Goal: Information Seeking & Learning: Find specific fact

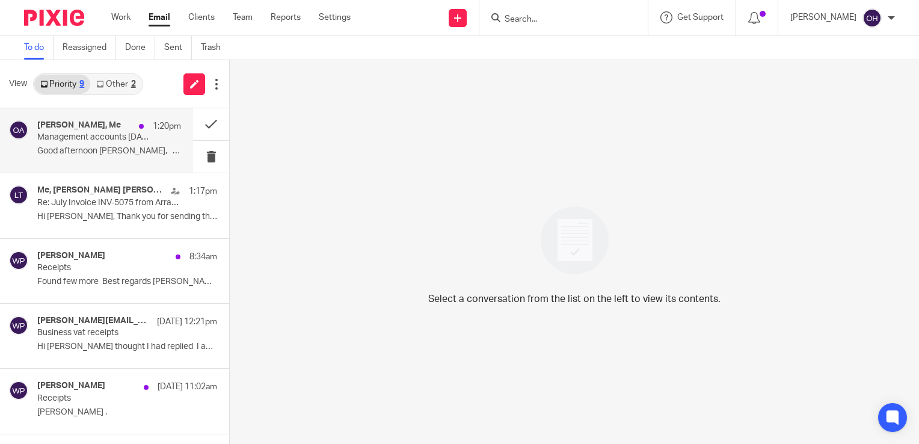
click at [91, 138] on p "Management accounts July 2025" at bounding box center [94, 137] width 115 height 10
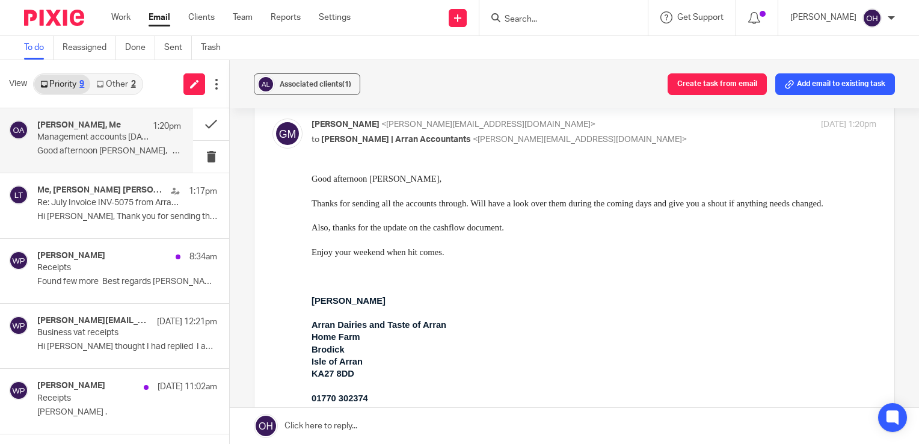
scroll to position [120, 0]
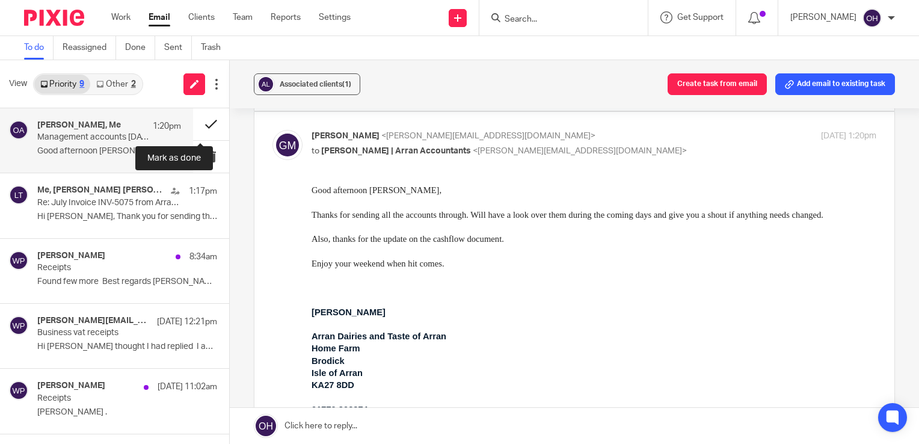
click at [200, 124] on button at bounding box center [211, 124] width 36 height 32
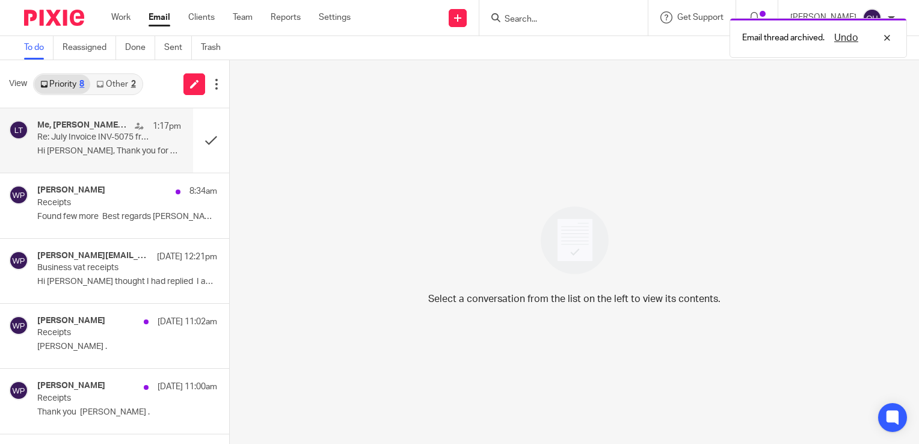
click at [129, 125] on div "1:17pm" at bounding box center [155, 126] width 52 height 12
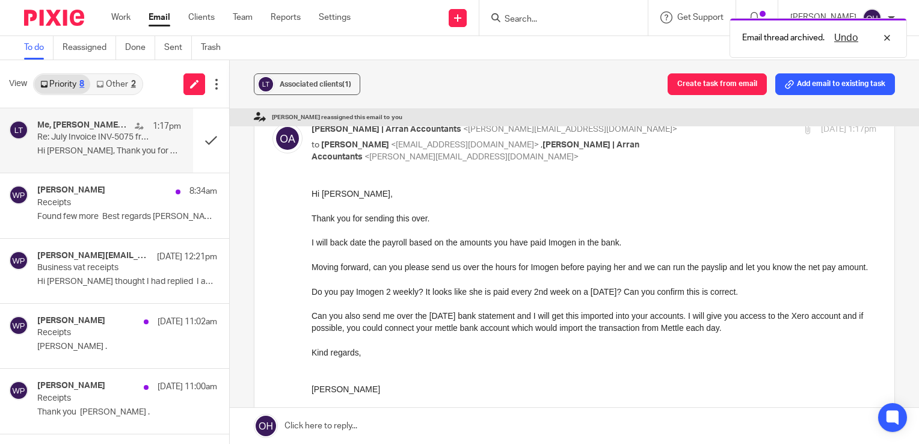
scroll to position [361, 0]
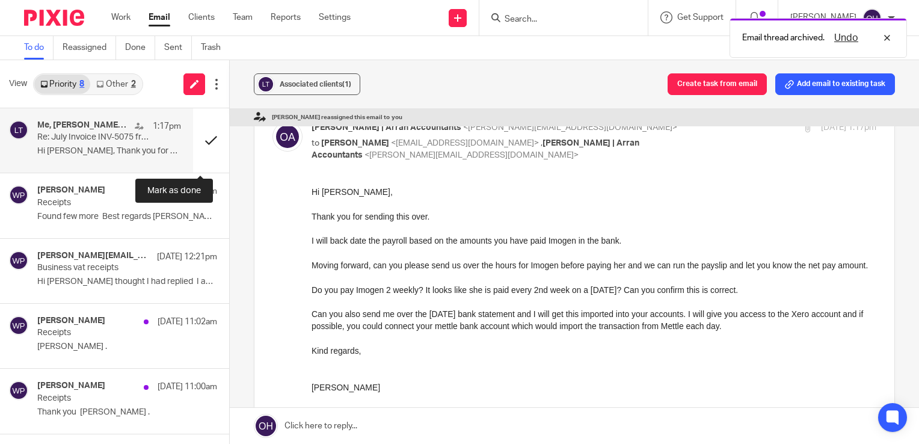
click at [207, 147] on button at bounding box center [211, 140] width 36 height 64
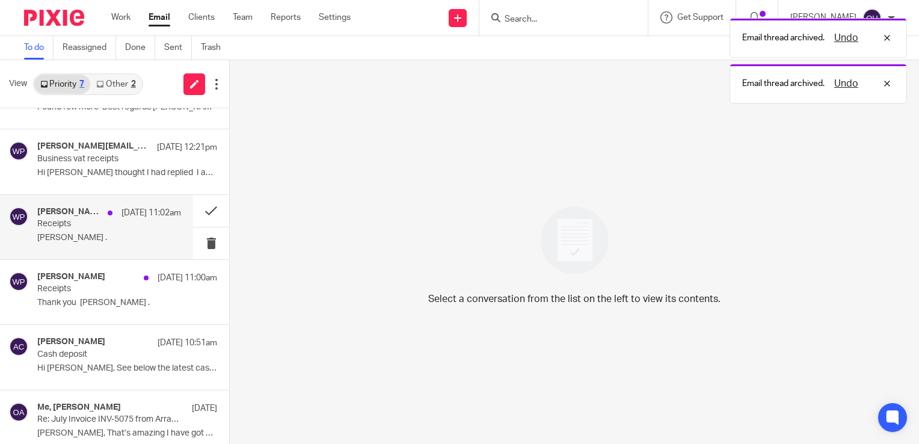
scroll to position [120, 0]
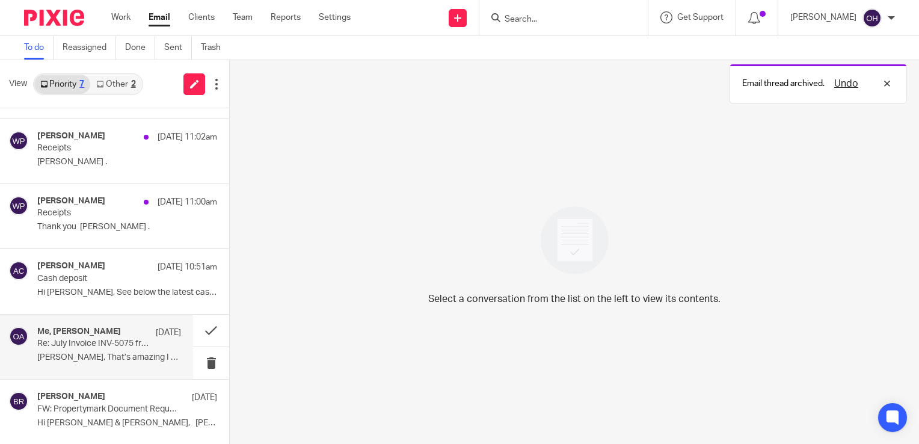
click at [111, 340] on p "Re: July Invoice INV-5075 from Arran Accountancy Limited for Lewis Thomson" at bounding box center [94, 344] width 115 height 10
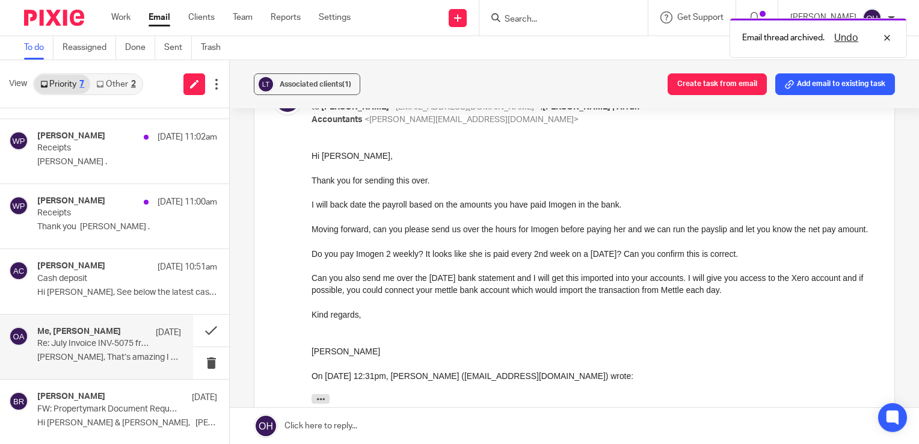
scroll to position [241, 0]
click at [198, 326] on button at bounding box center [211, 330] width 36 height 32
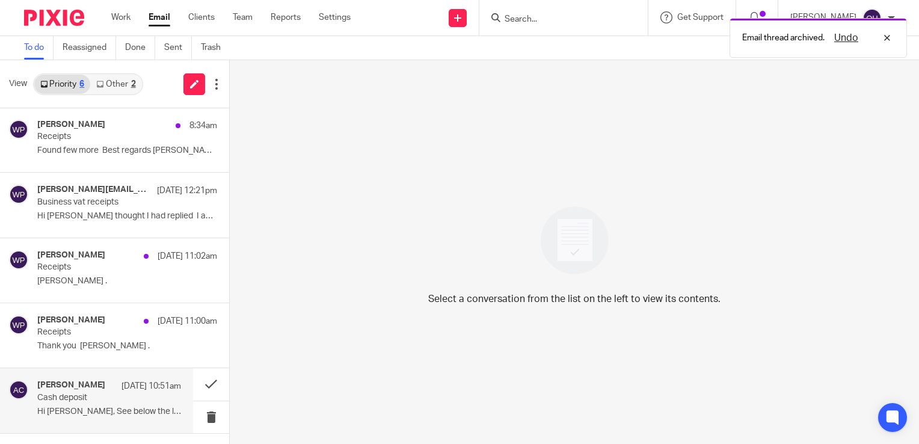
scroll to position [0, 0]
click at [108, 88] on link "Other 2" at bounding box center [115, 84] width 51 height 19
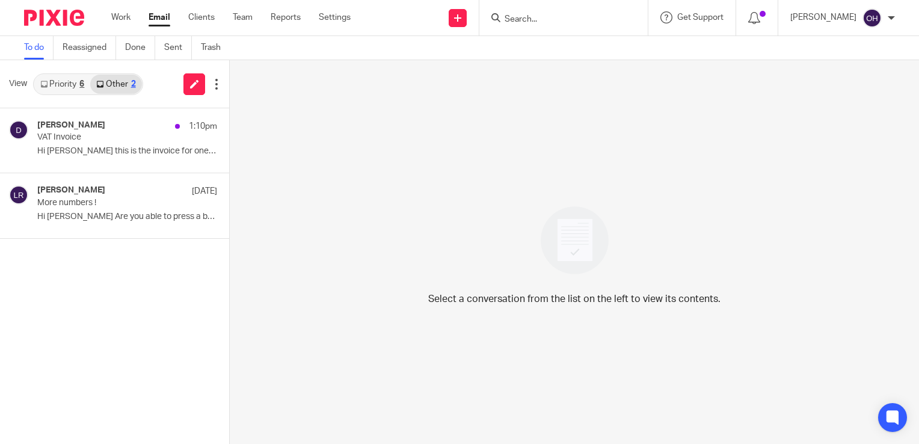
click at [78, 81] on link "Priority 6" at bounding box center [62, 84] width 56 height 19
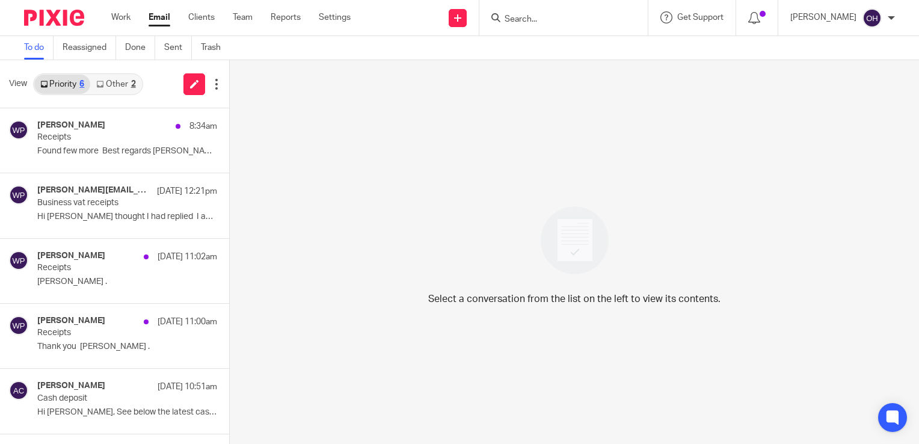
click at [100, 85] on icon at bounding box center [99, 84] width 7 height 7
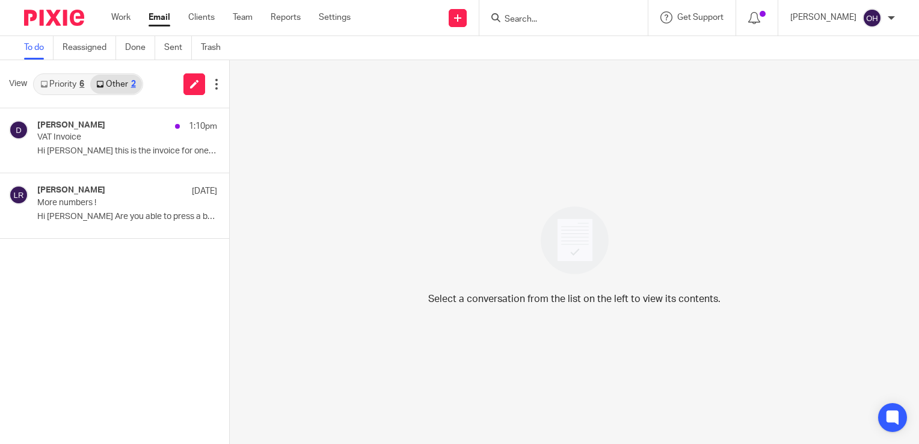
click at [58, 79] on link "Priority 6" at bounding box center [62, 84] width 56 height 19
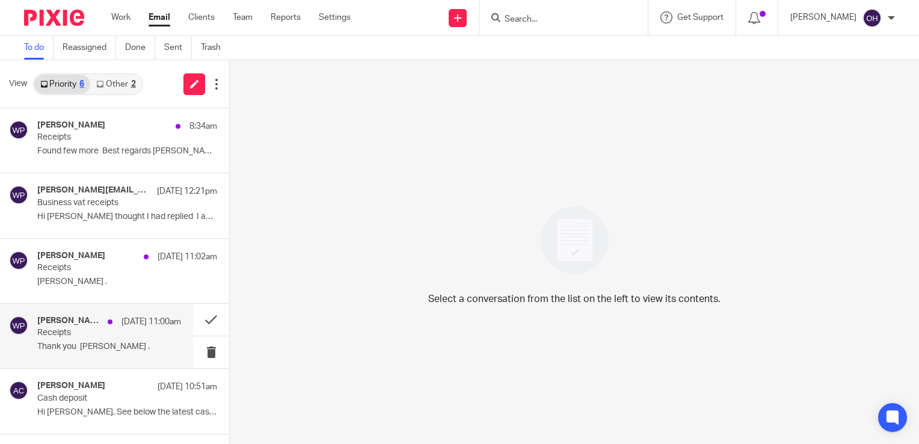
click at [81, 334] on p "Receipts" at bounding box center [94, 333] width 115 height 10
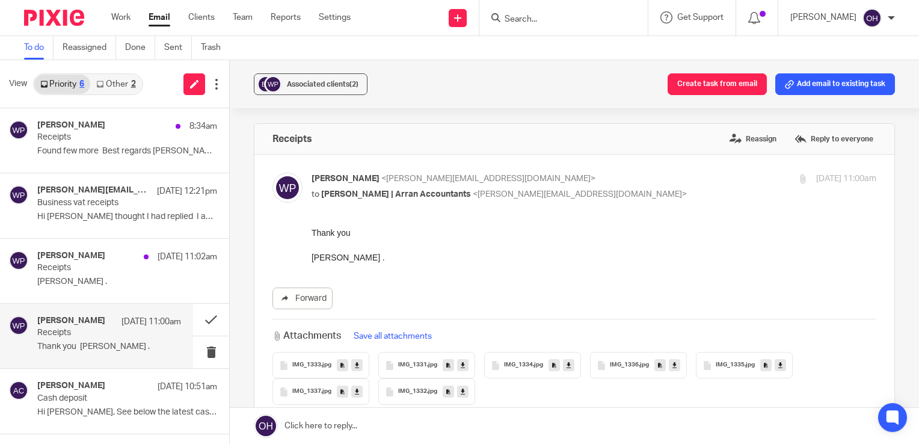
click at [316, 361] on span "IMG_1333" at bounding box center [306, 364] width 29 height 7
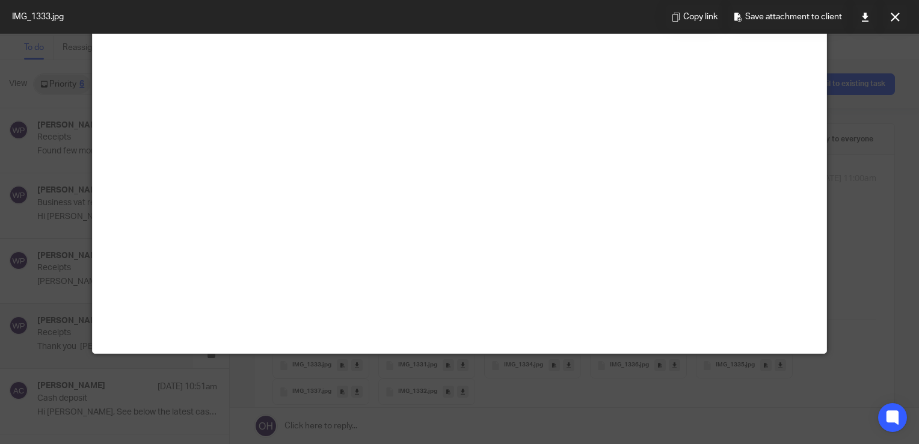
scroll to position [241, 0]
click at [890, 19] on icon at bounding box center [894, 17] width 9 height 9
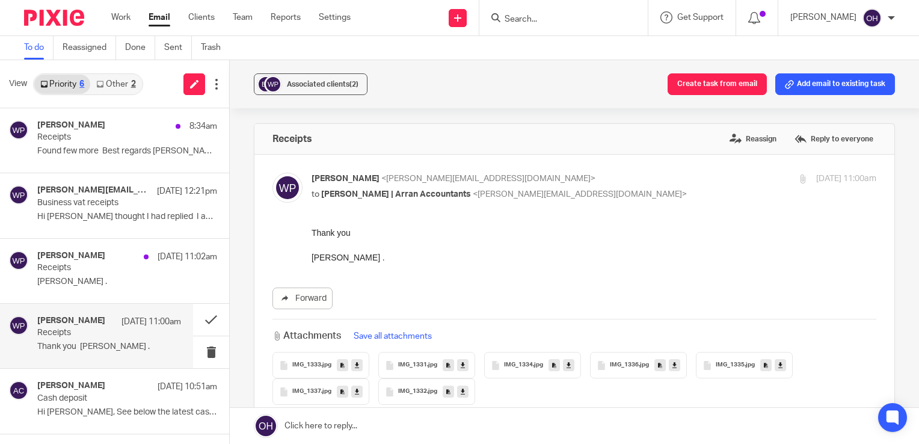
click at [404, 366] on span "IMG_1331" at bounding box center [412, 364] width 29 height 7
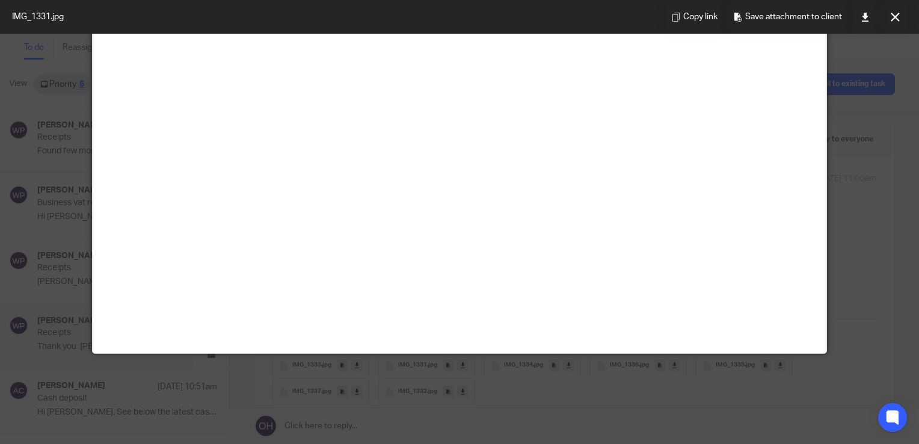
scroll to position [180, 0]
click at [900, 23] on button at bounding box center [895, 17] width 24 height 24
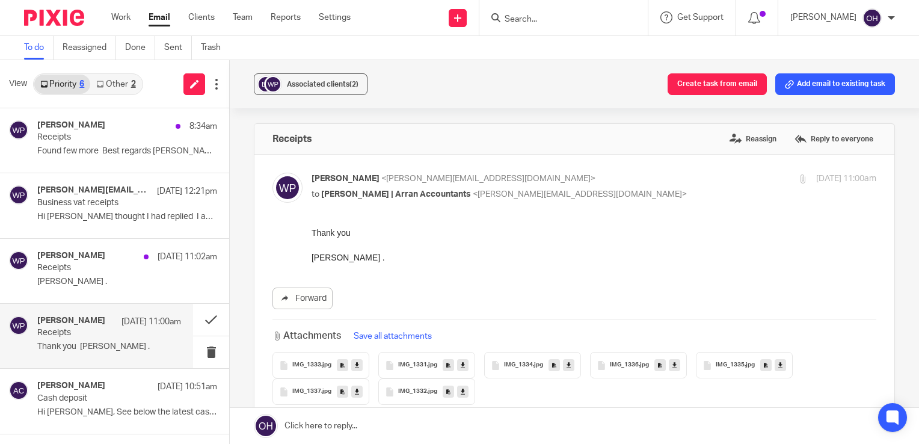
click at [305, 363] on span "IMG_1333" at bounding box center [306, 364] width 29 height 7
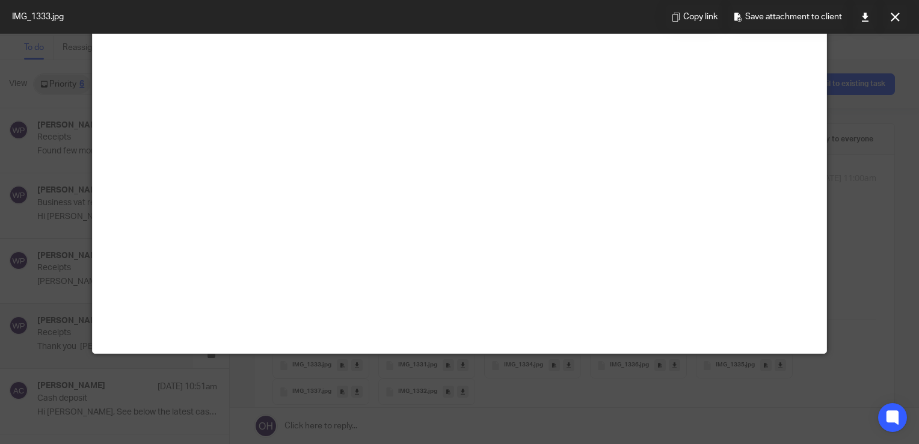
scroll to position [120, 0]
click at [895, 16] on icon at bounding box center [894, 17] width 9 height 9
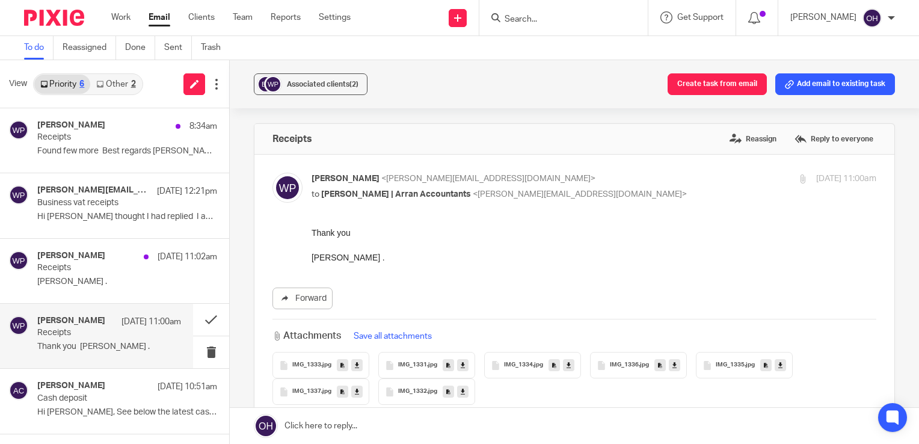
click at [421, 360] on div "IMG_1331 .jpg" at bounding box center [426, 365] width 97 height 26
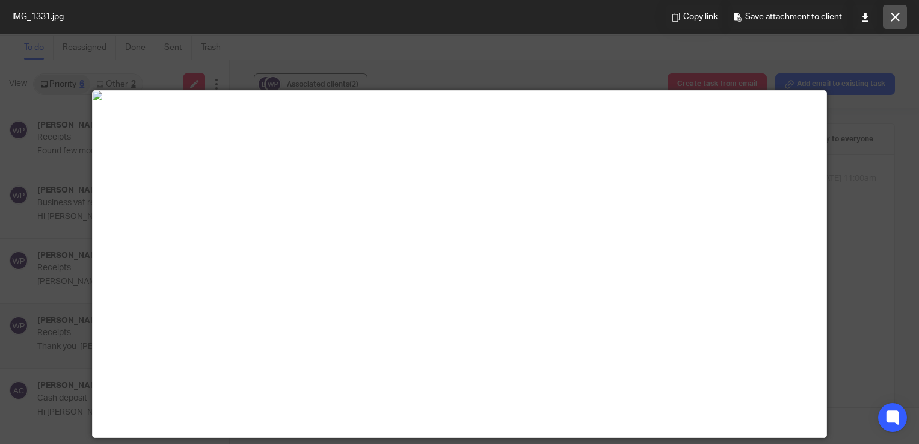
click at [893, 18] on icon at bounding box center [894, 17] width 9 height 9
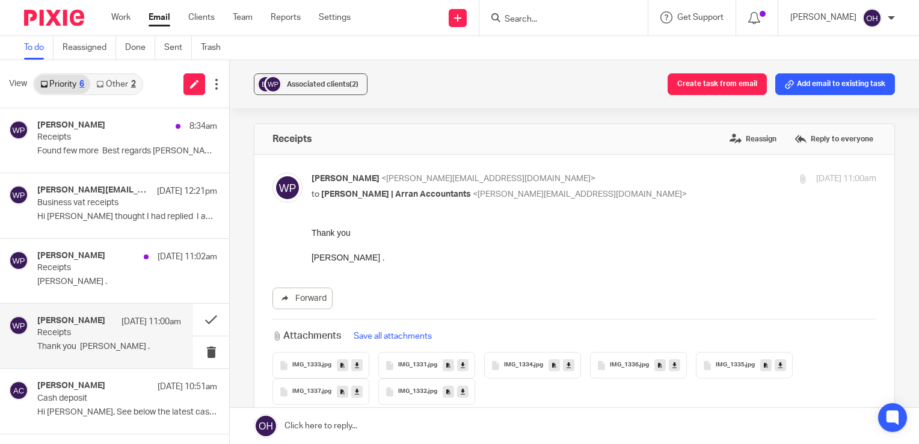
click at [513, 369] on div "IMG_1334 .jpg" at bounding box center [532, 365] width 97 height 26
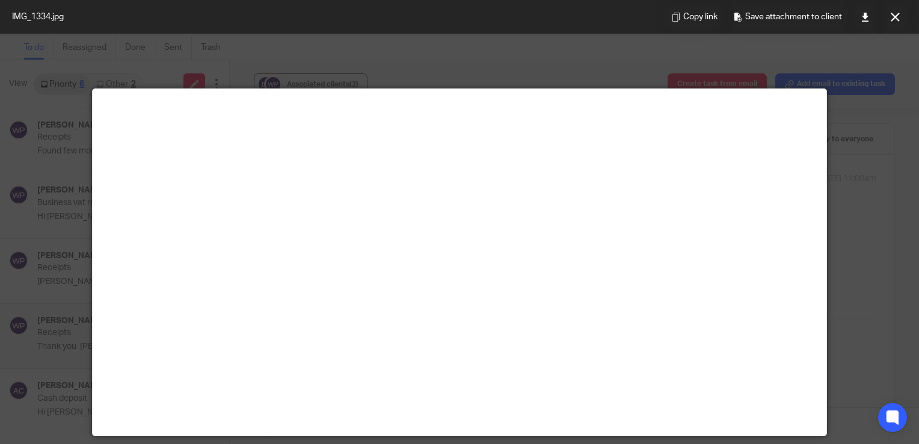
scroll to position [0, 0]
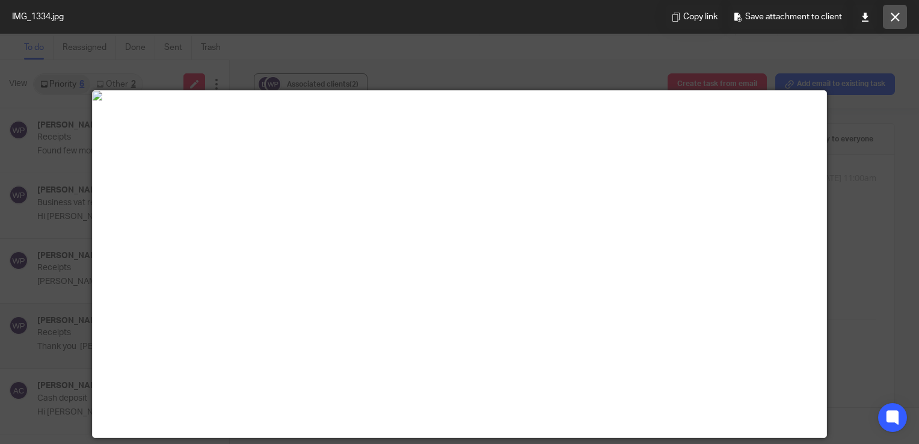
click at [889, 22] on button at bounding box center [895, 17] width 24 height 24
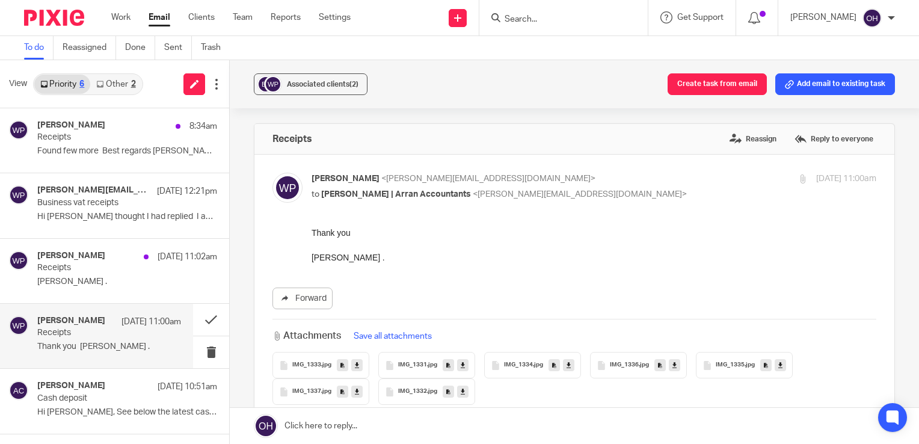
click at [611, 360] on div "IMG_1336 .jpg" at bounding box center [638, 365] width 97 height 26
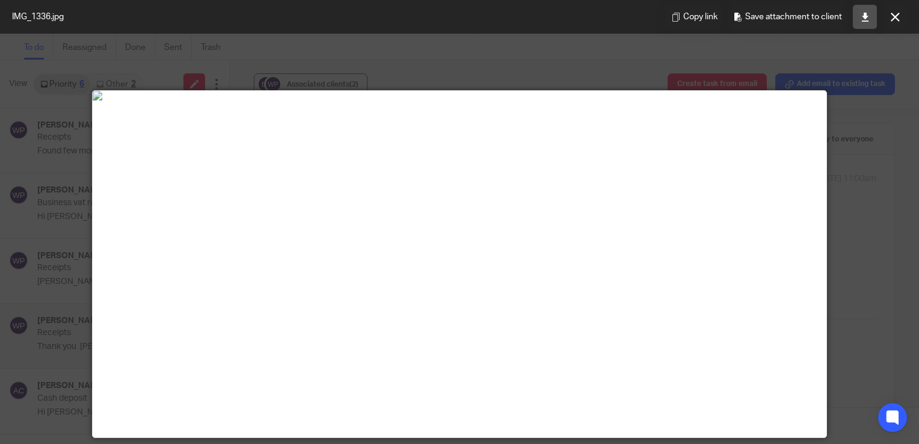
click at [860, 22] on link at bounding box center [865, 17] width 24 height 24
click at [171, 100] on img at bounding box center [460, 96] width 734 height 10
click at [892, 20] on button at bounding box center [895, 17] width 24 height 24
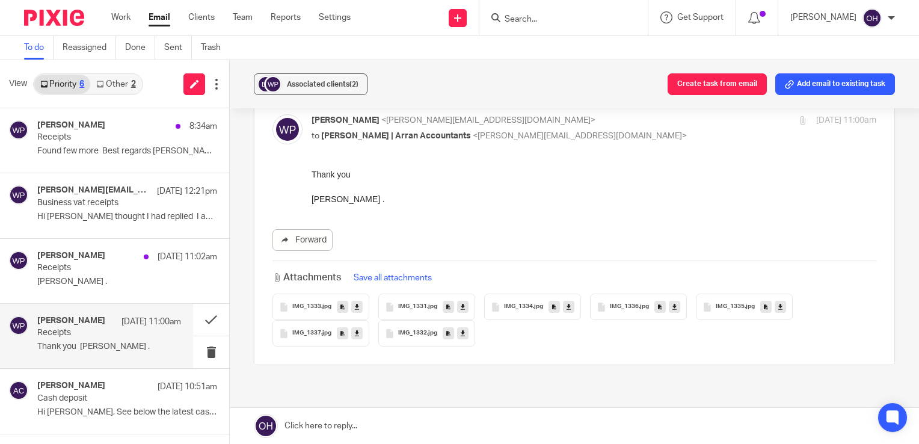
scroll to position [60, 0]
click at [724, 301] on span "IMG_1335" at bounding box center [730, 304] width 29 height 7
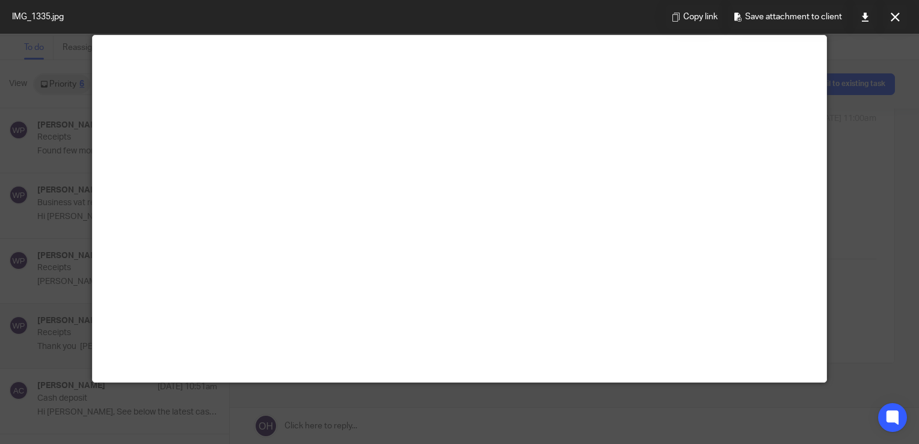
scroll to position [0, 0]
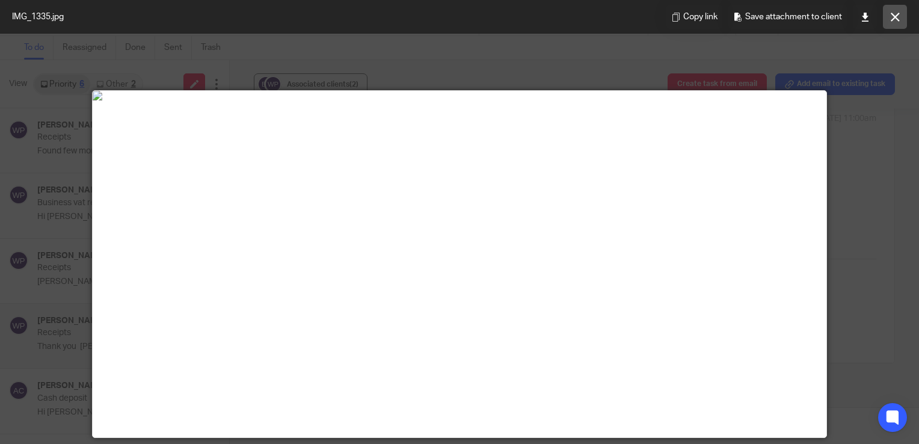
click at [897, 25] on button at bounding box center [895, 17] width 24 height 24
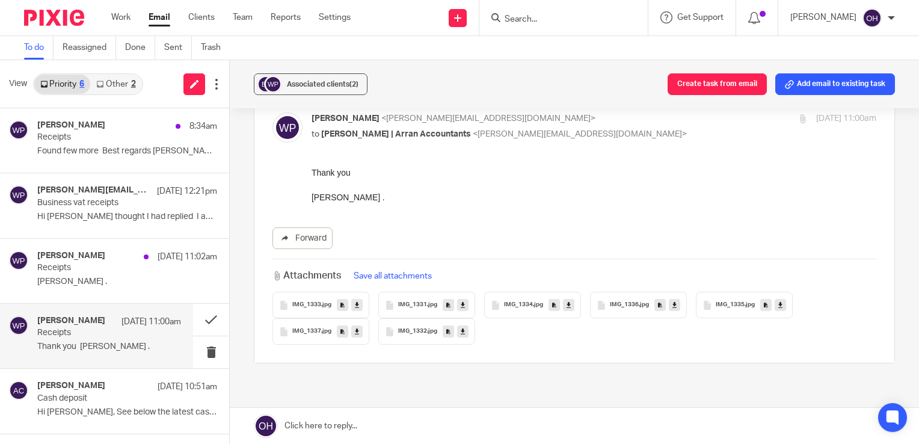
click at [329, 333] on p "IMG_1337 .jpg" at bounding box center [312, 331] width 40 height 7
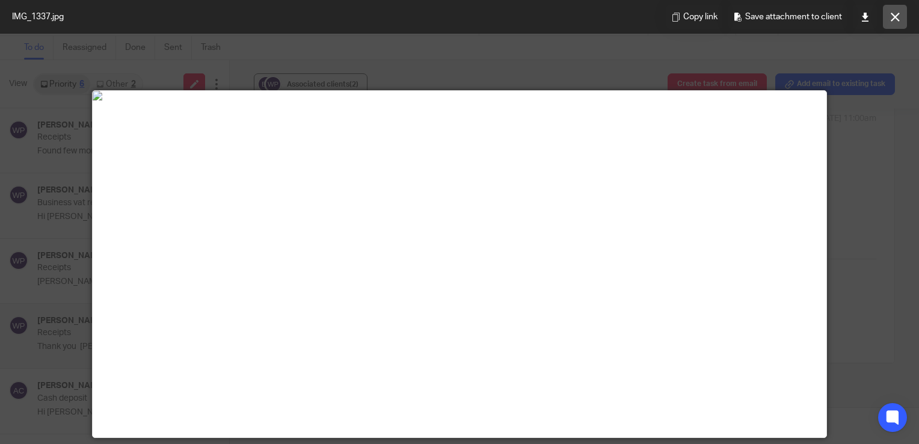
click at [901, 19] on button at bounding box center [895, 17] width 24 height 24
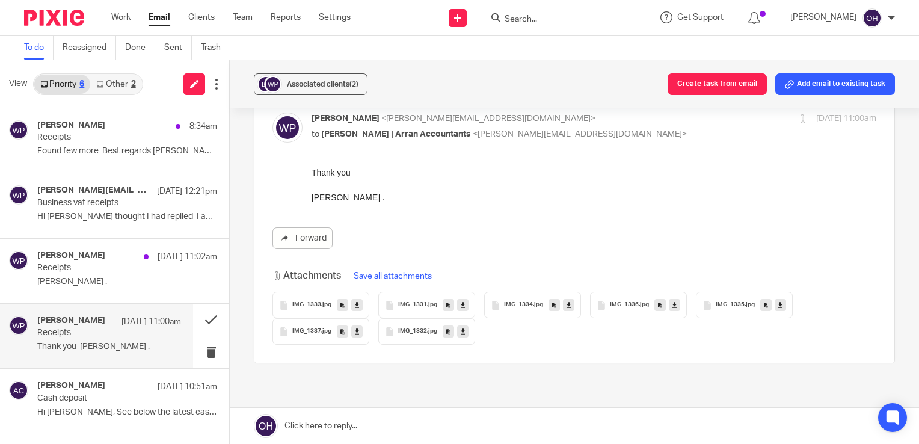
click at [423, 329] on span "IMG_1332" at bounding box center [412, 331] width 29 height 7
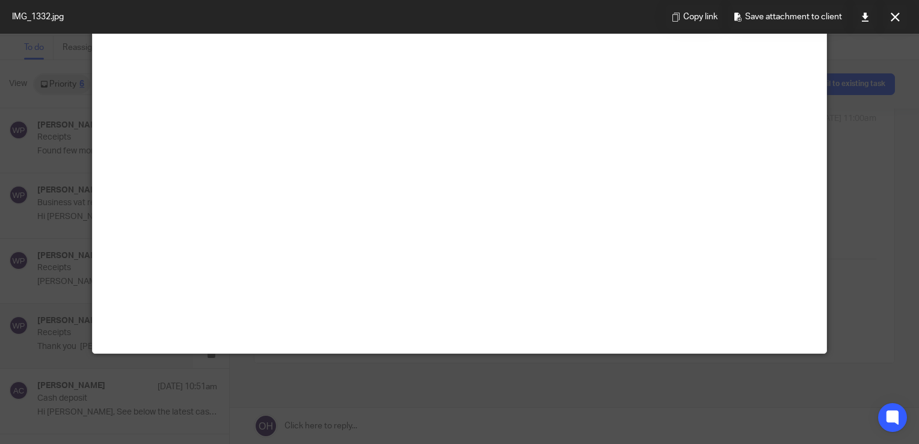
scroll to position [421, 0]
click at [893, 22] on button at bounding box center [895, 17] width 24 height 24
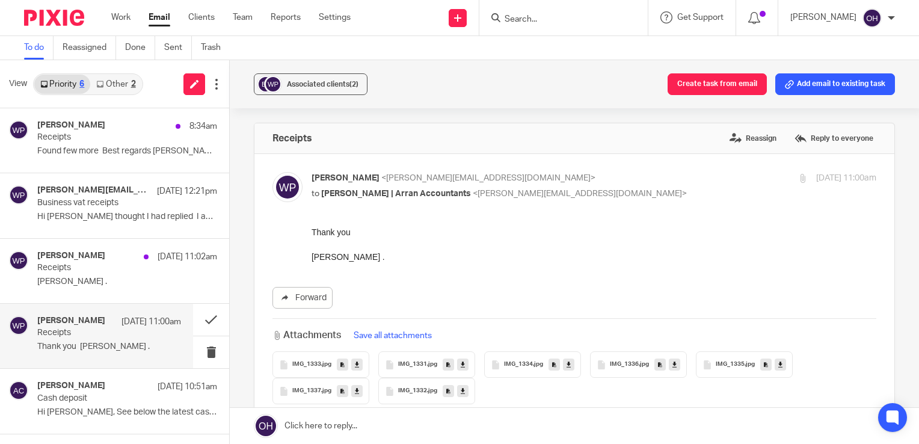
scroll to position [0, 0]
click at [820, 143] on label "Reply to everyone" at bounding box center [833, 139] width 85 height 18
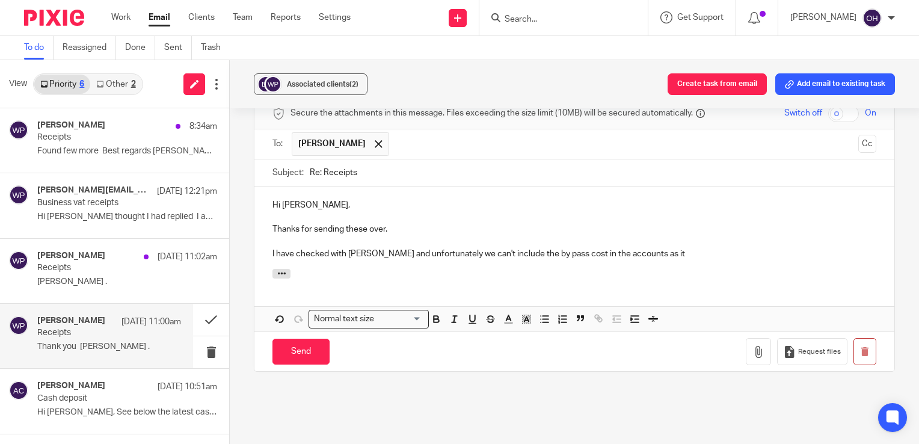
click at [663, 251] on p "I have checked with Lorna and unfortunately we can't include the by pass cost i…" at bounding box center [574, 254] width 604 height 12
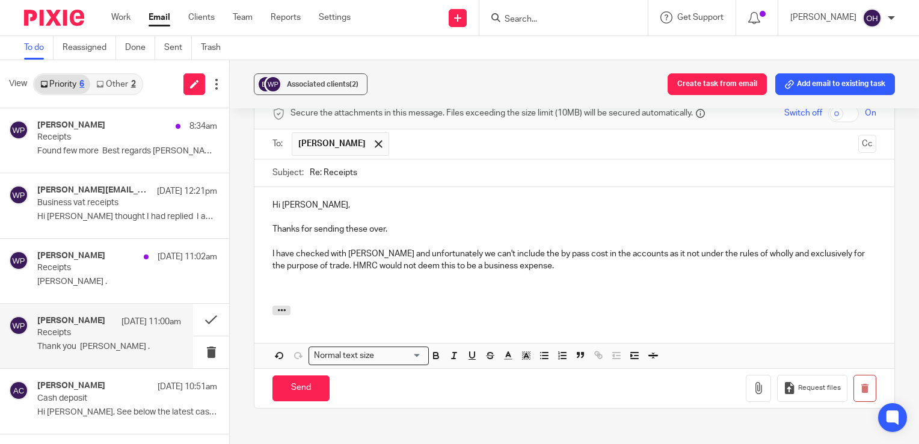
click at [558, 256] on p "I have checked with Lorna and unfortunately we can't include the by pass cost i…" at bounding box center [574, 260] width 604 height 25
click at [503, 256] on p "I have checked with Lorna and unfortunately we can't include the by pass cost i…" at bounding box center [574, 260] width 604 height 25
click at [562, 254] on p "I have checked with Lorna and unfortunately we can't include the by pass cost i…" at bounding box center [574, 260] width 604 height 25
click at [529, 289] on p at bounding box center [574, 290] width 604 height 12
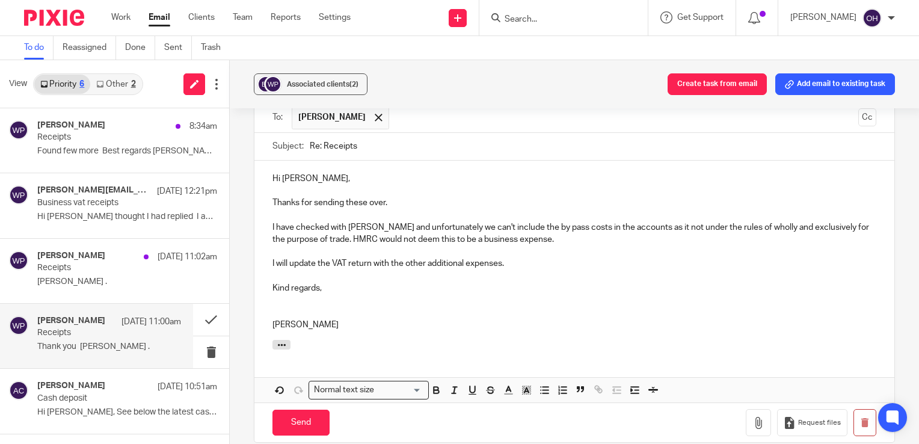
scroll to position [404, 0]
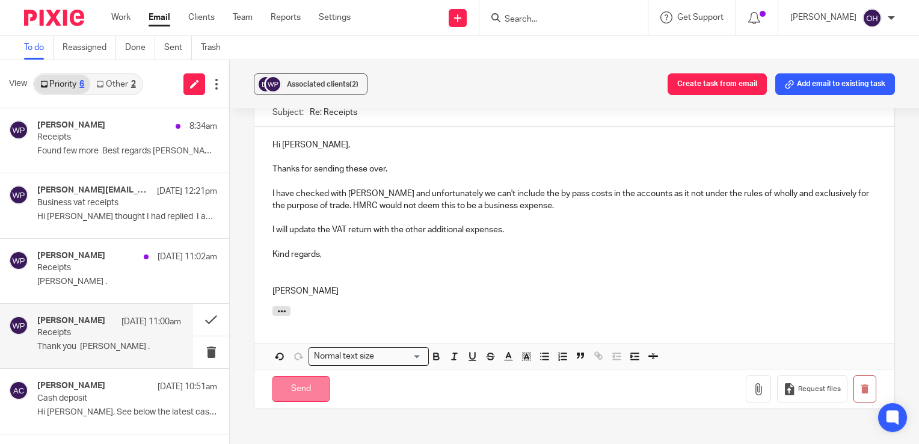
click at [309, 379] on input "Send" at bounding box center [300, 389] width 57 height 26
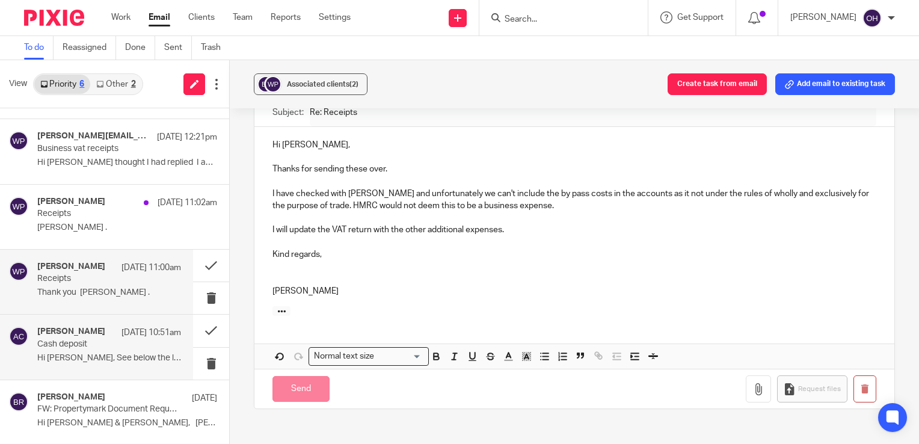
scroll to position [135, 0]
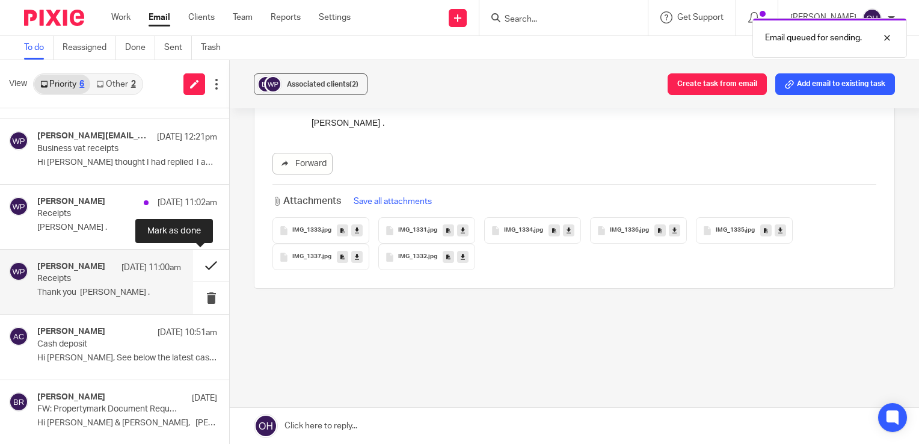
click at [193, 268] on button at bounding box center [211, 266] width 36 height 32
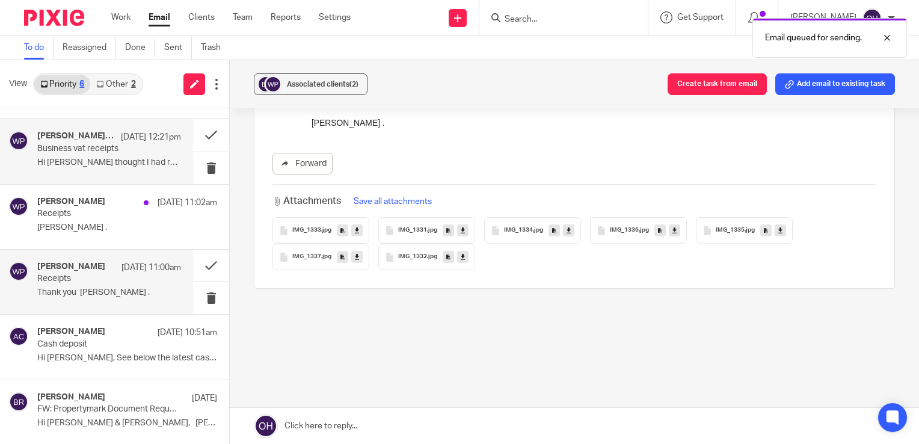
scroll to position [0, 0]
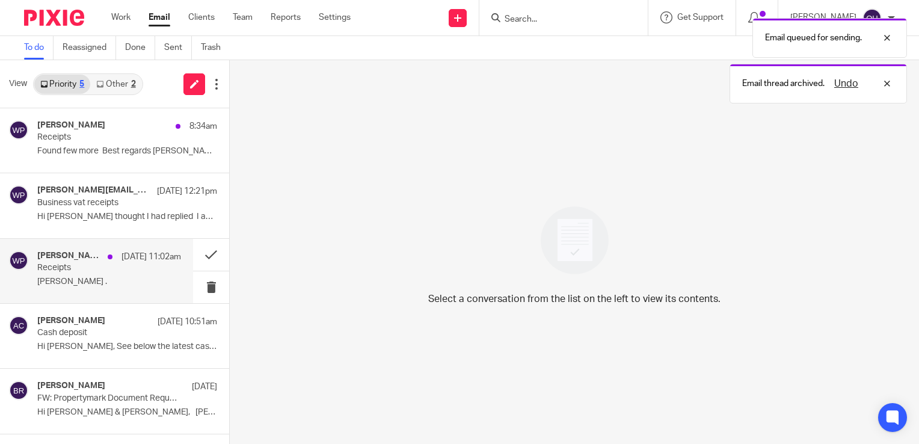
click at [58, 268] on p "Receipts" at bounding box center [94, 268] width 115 height 10
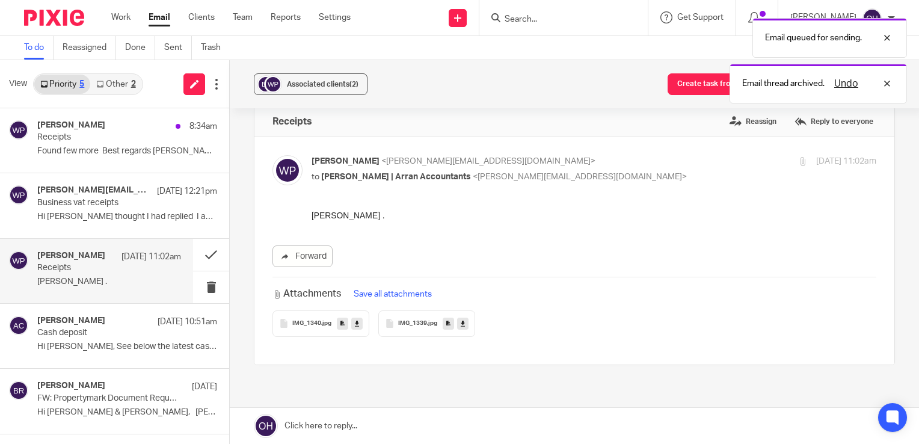
scroll to position [60, 0]
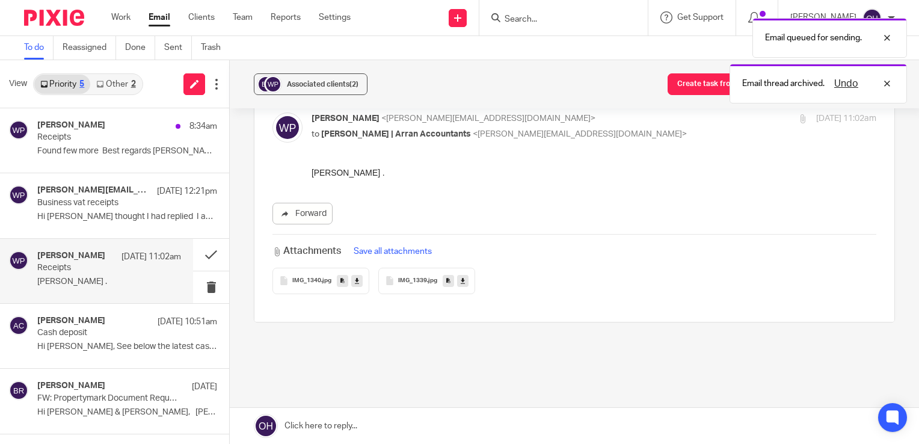
click at [311, 281] on span "IMG_1340" at bounding box center [306, 280] width 29 height 7
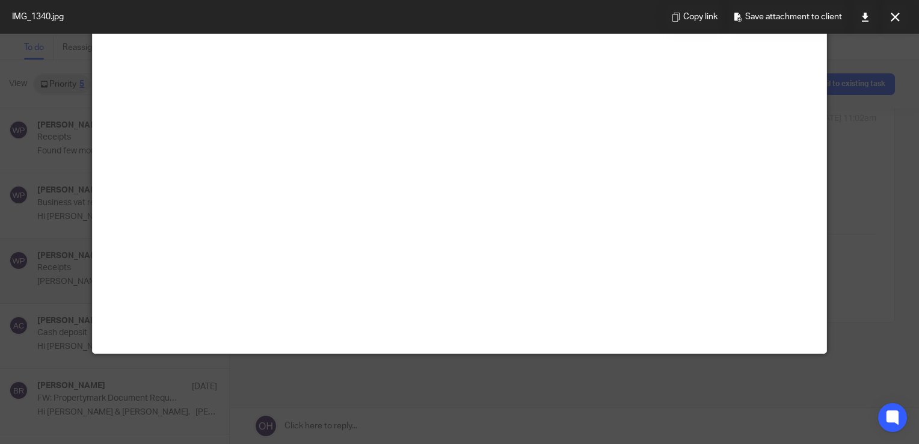
scroll to position [120, 0]
click at [857, 15] on link at bounding box center [865, 17] width 24 height 24
click at [177, 16] on img at bounding box center [460, 12] width 734 height 10
click at [889, 11] on button at bounding box center [895, 17] width 24 height 24
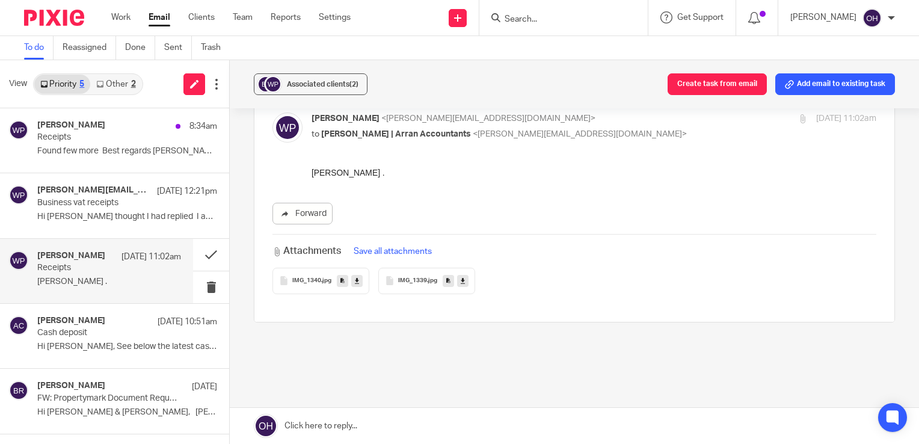
click at [415, 278] on span "IMG_1339" at bounding box center [412, 280] width 29 height 7
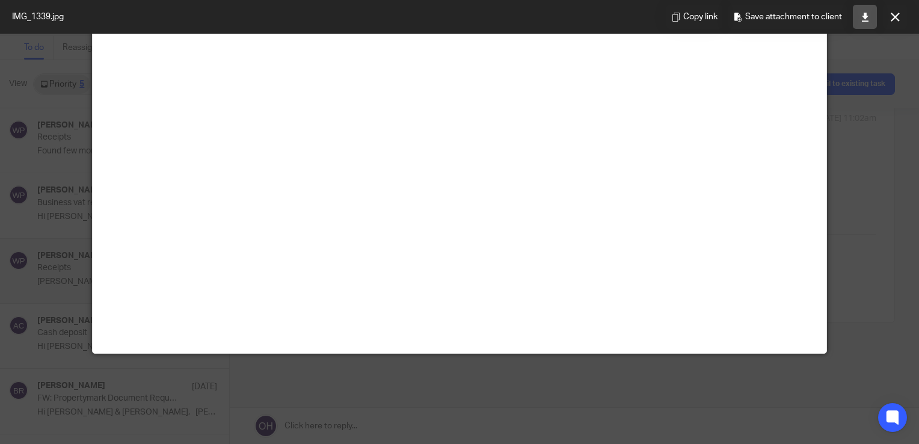
click at [857, 20] on link at bounding box center [865, 17] width 24 height 24
click at [414, 16] on img at bounding box center [460, 12] width 734 height 10
click at [895, 19] on icon at bounding box center [894, 17] width 9 height 9
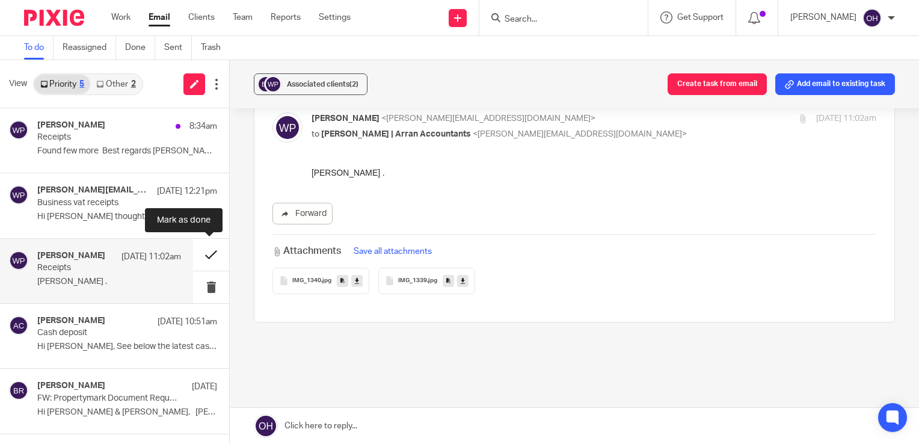
click at [203, 256] on button at bounding box center [211, 255] width 36 height 32
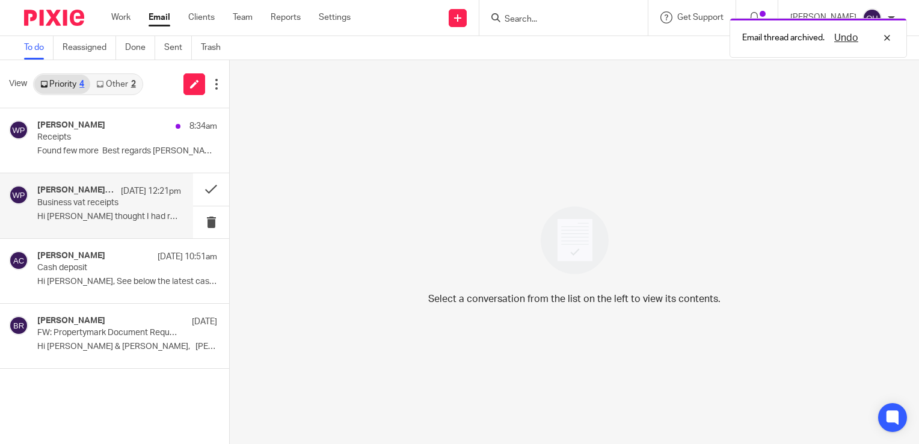
click at [61, 213] on p "Hi yip thought I had replied I am..." at bounding box center [109, 217] width 144 height 10
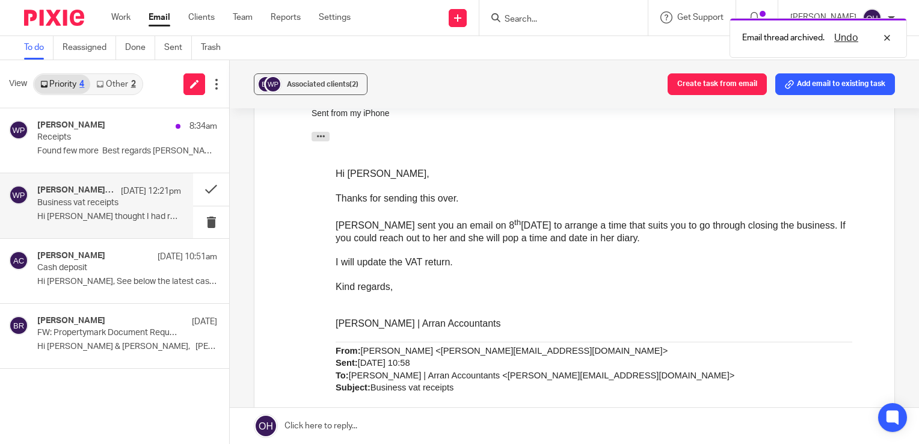
scroll to position [0, 0]
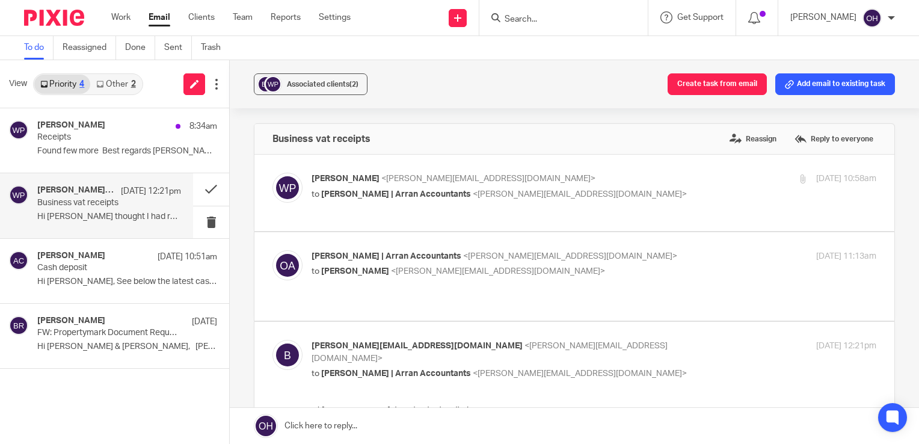
click at [608, 177] on p "William Paterson <billy.paterson454@gmail.com>" at bounding box center [499, 179] width 376 height 13
checkbox input "true"
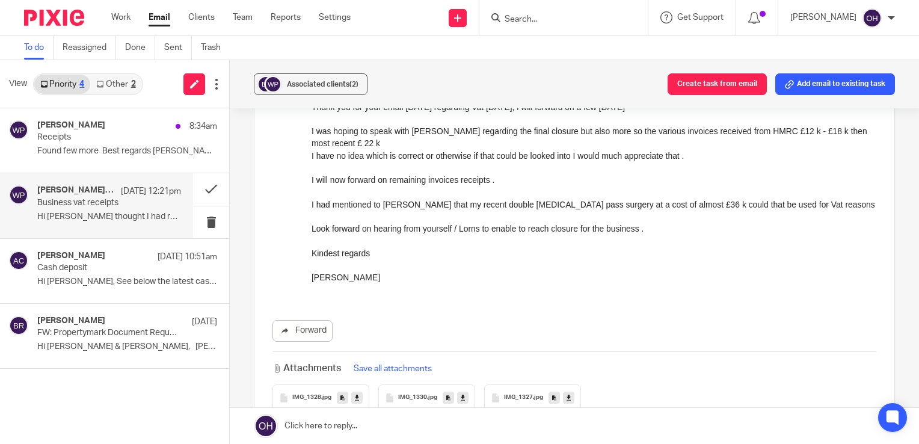
scroll to position [180, 0]
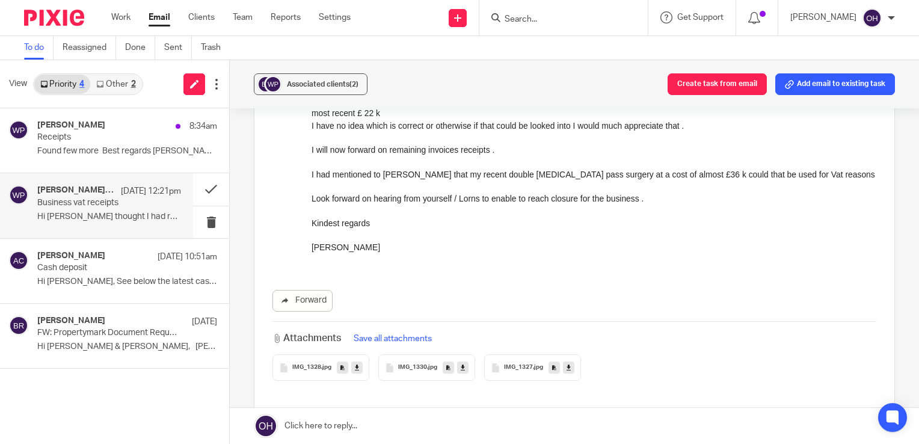
click at [300, 369] on span "IMG_1328" at bounding box center [306, 367] width 29 height 7
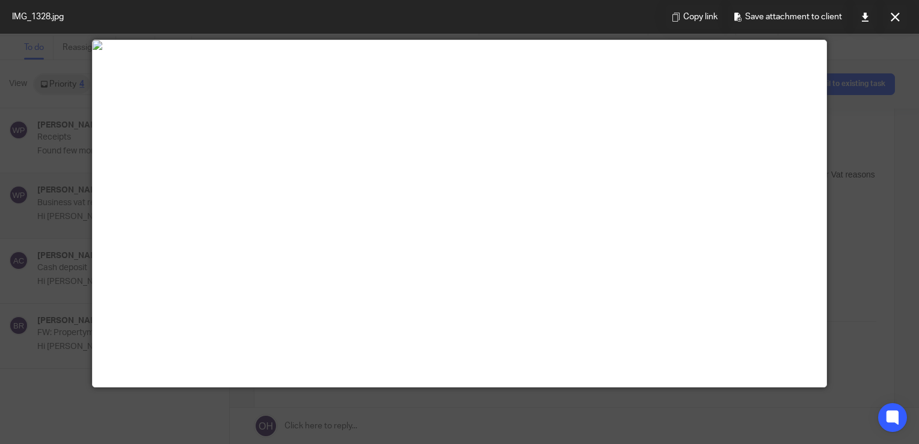
scroll to position [0, 0]
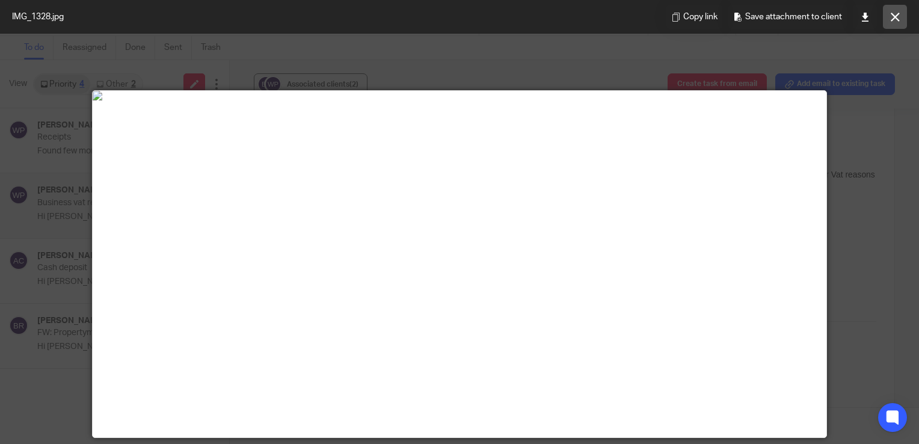
click at [899, 16] on button at bounding box center [895, 17] width 24 height 24
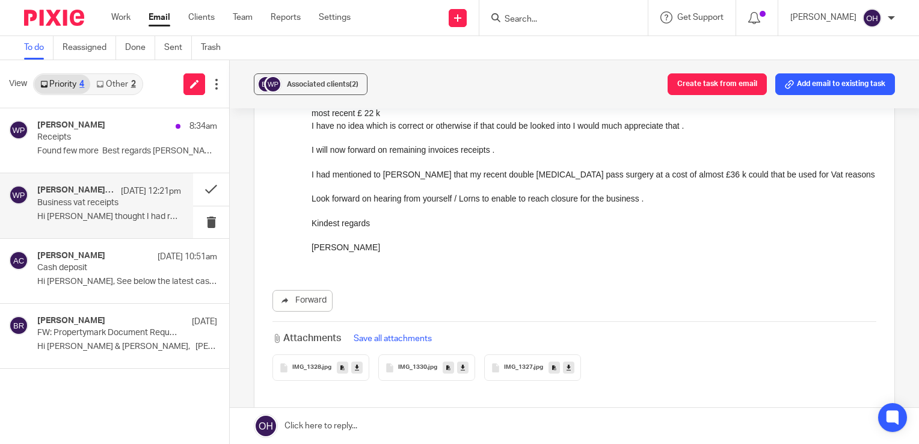
click at [411, 360] on div "IMG_1330 .jpg" at bounding box center [426, 367] width 97 height 26
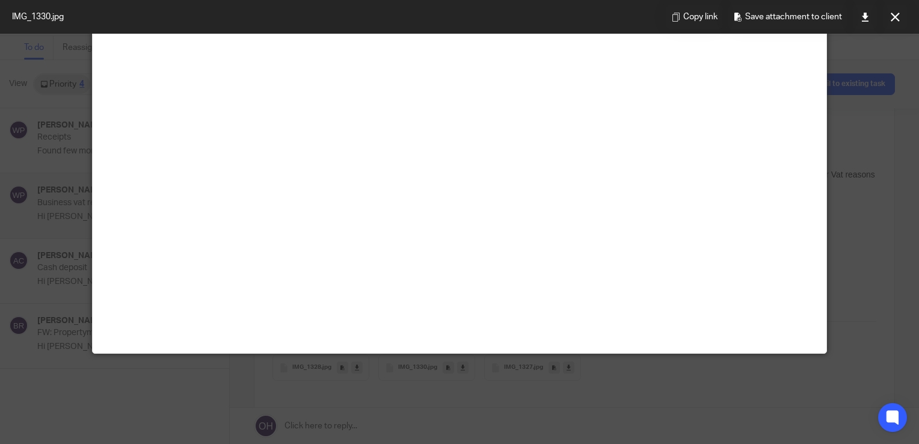
scroll to position [235, 0]
click at [857, 16] on link at bounding box center [865, 17] width 24 height 24
click at [501, 16] on img at bounding box center [460, 12] width 734 height 10
click at [893, 13] on icon at bounding box center [894, 17] width 9 height 9
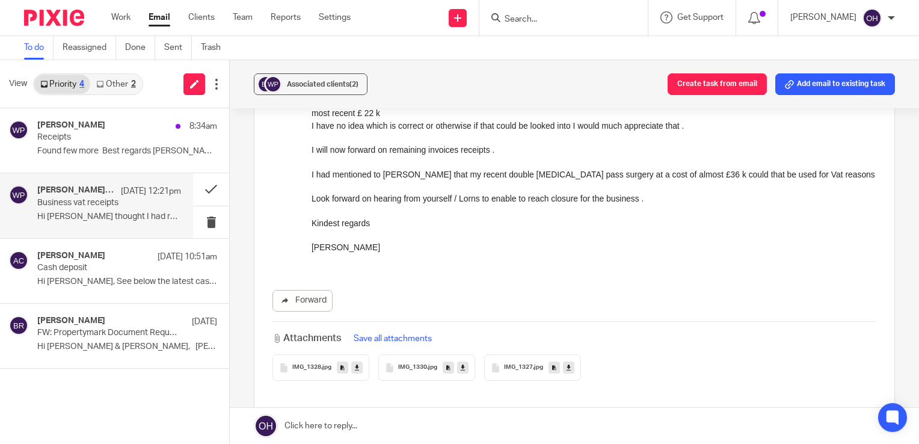
click at [516, 372] on div "IMG_1327 .jpg" at bounding box center [532, 367] width 97 height 26
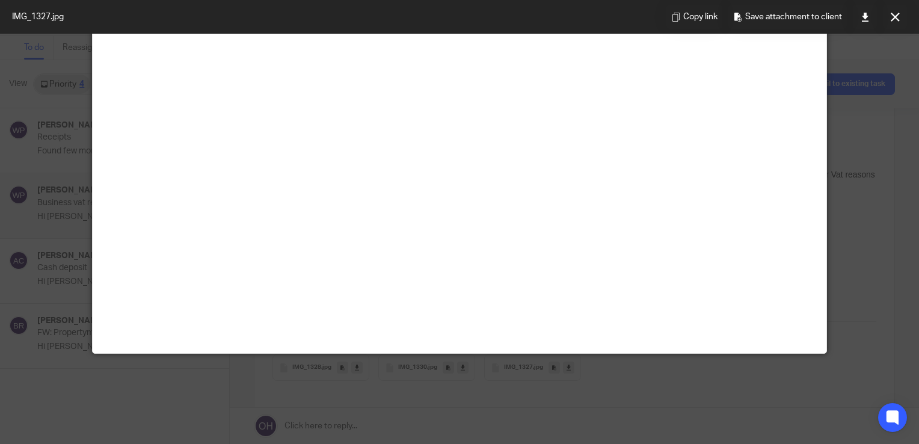
scroll to position [180, 0]
click at [863, 20] on link at bounding box center [865, 17] width 24 height 24
click at [886, 20] on button at bounding box center [895, 17] width 24 height 24
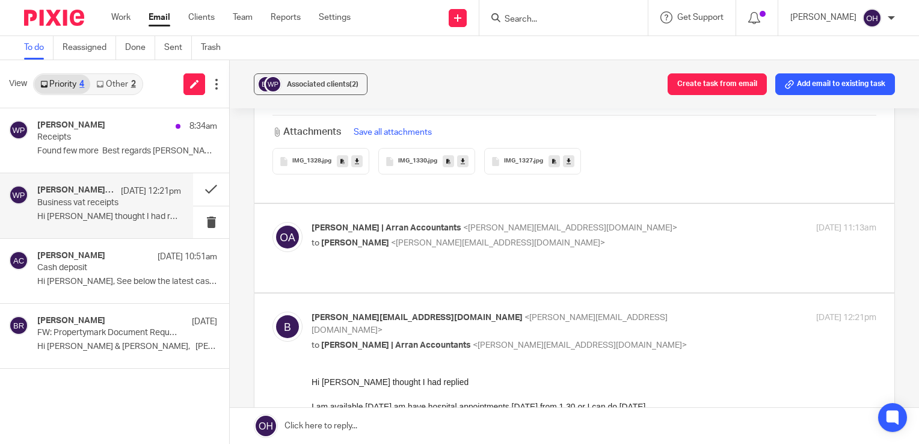
scroll to position [421, 0]
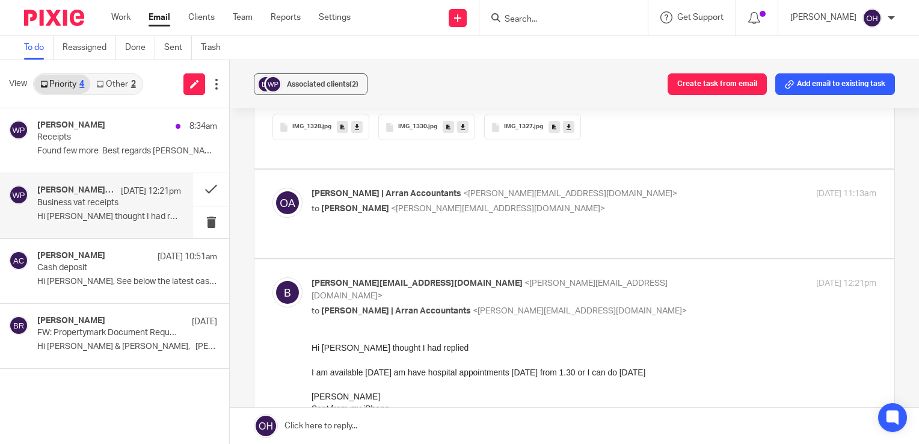
click at [584, 210] on p "to William Paterson <billy.paterson454@gmail.com>" at bounding box center [499, 209] width 376 height 13
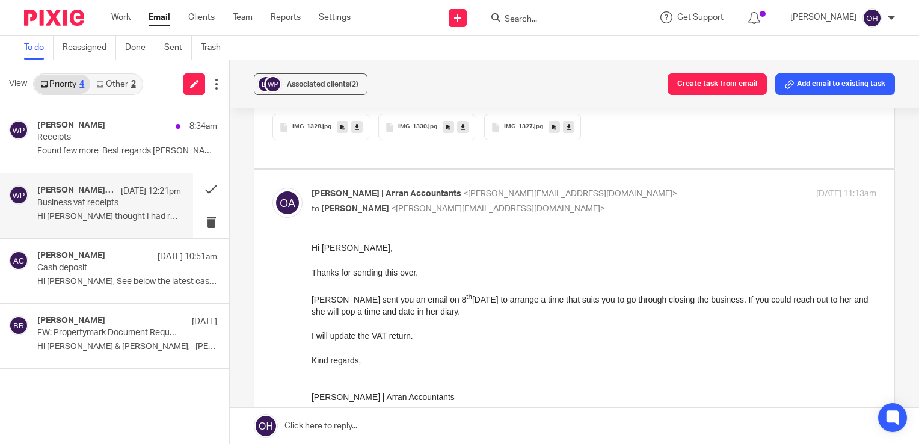
scroll to position [0, 0]
click at [577, 197] on p "Olivia | Arran Accountants <olivia@arranaccountants.co.uk>" at bounding box center [499, 194] width 376 height 13
checkbox input "false"
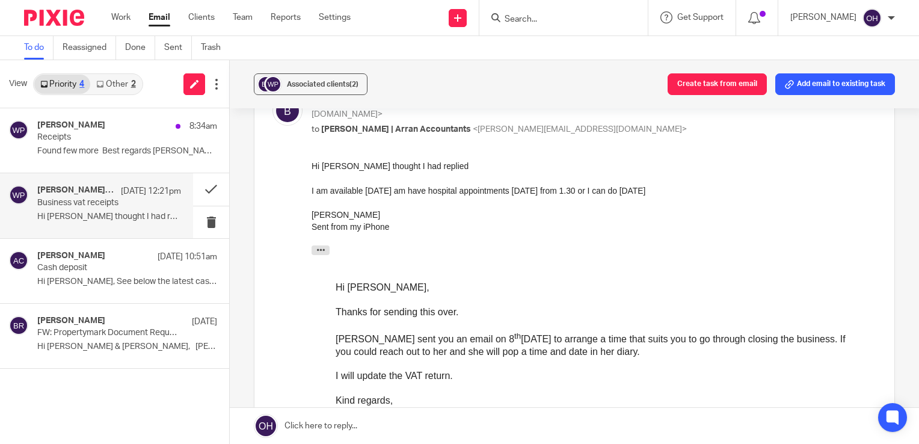
scroll to position [601, 0]
click at [212, 184] on button at bounding box center [211, 189] width 36 height 32
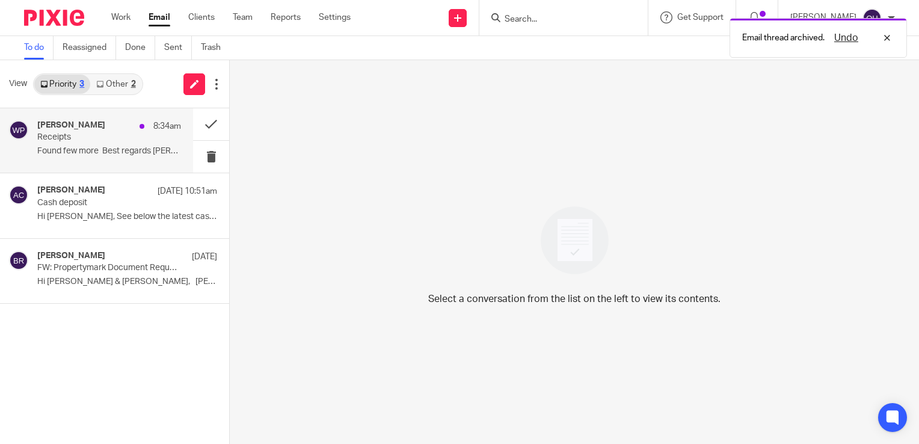
click at [110, 156] on p "Found few more Best regards Billy." at bounding box center [109, 151] width 144 height 10
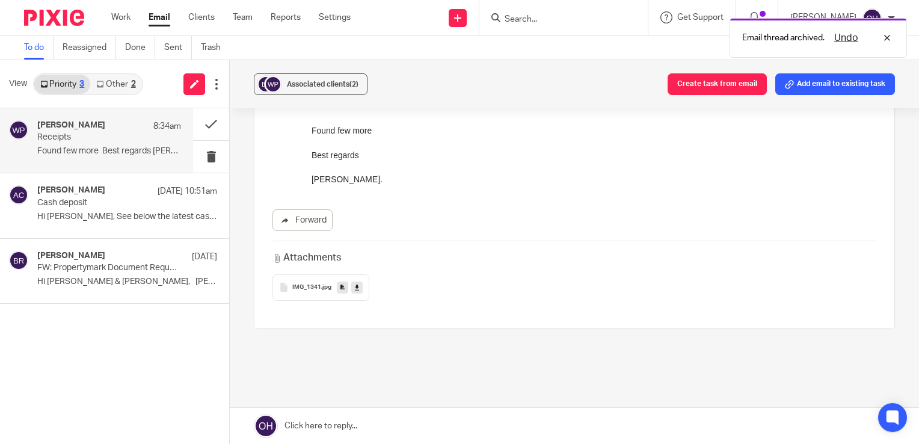
scroll to position [120, 0]
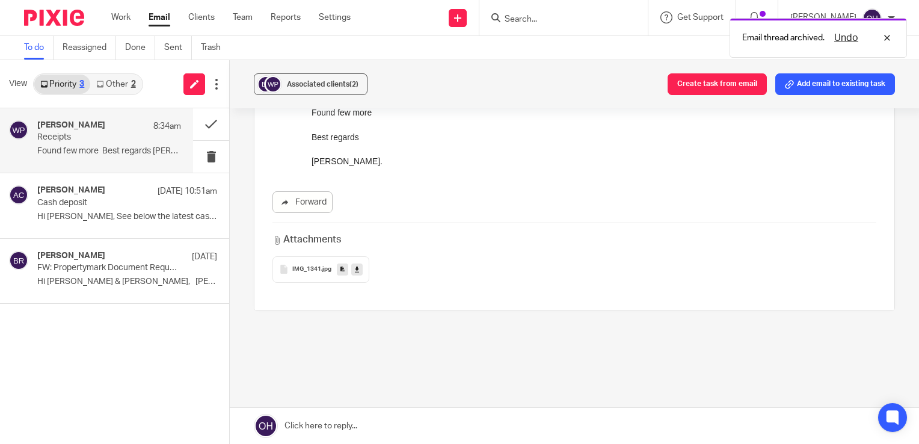
click at [305, 268] on span "IMG_1341" at bounding box center [306, 269] width 29 height 7
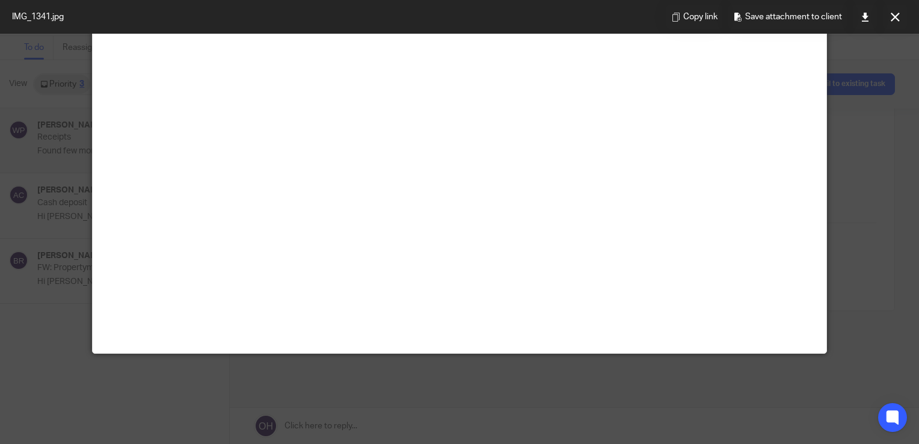
scroll to position [108, 0]
click at [863, 14] on icon at bounding box center [864, 17] width 9 height 9
click at [418, 16] on img at bounding box center [460, 12] width 734 height 10
click at [890, 16] on icon at bounding box center [894, 17] width 9 height 9
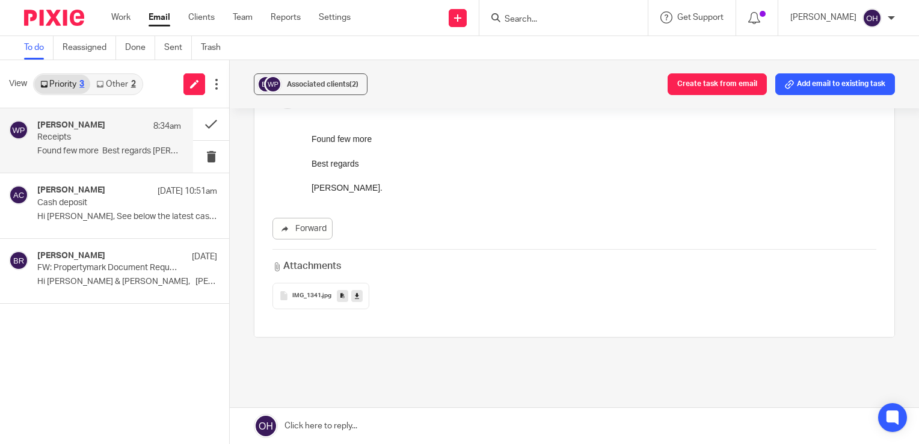
scroll to position [0, 0]
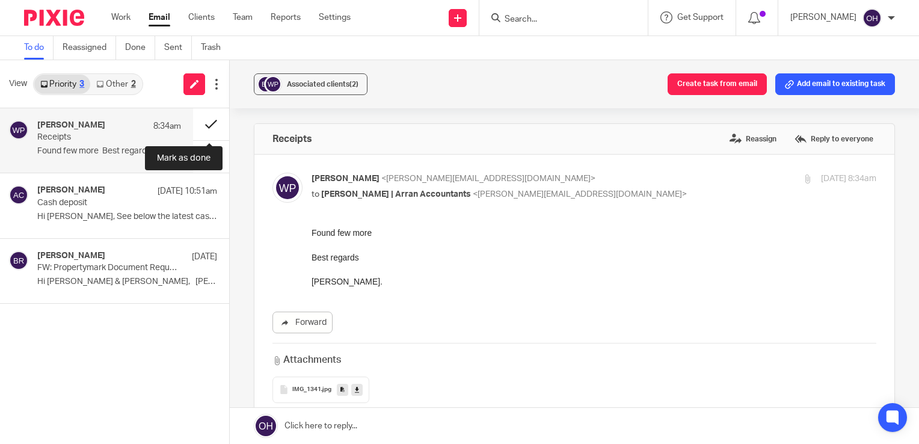
click at [209, 121] on button at bounding box center [211, 124] width 36 height 32
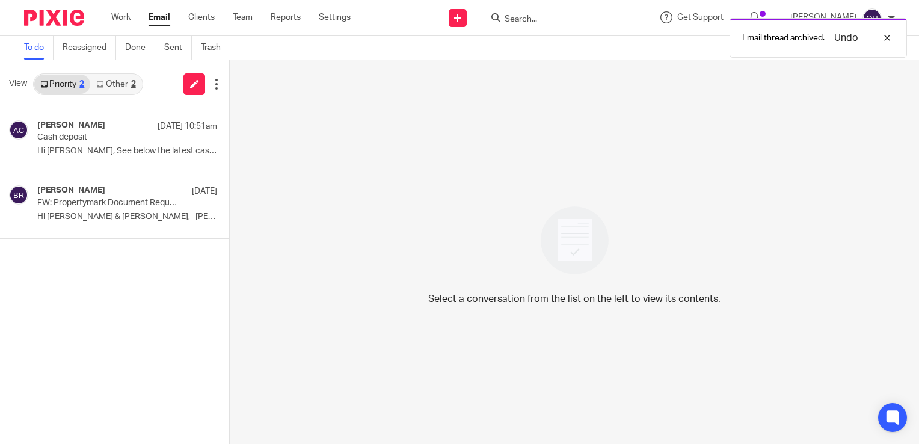
click at [127, 84] on link "Other 2" at bounding box center [115, 84] width 51 height 19
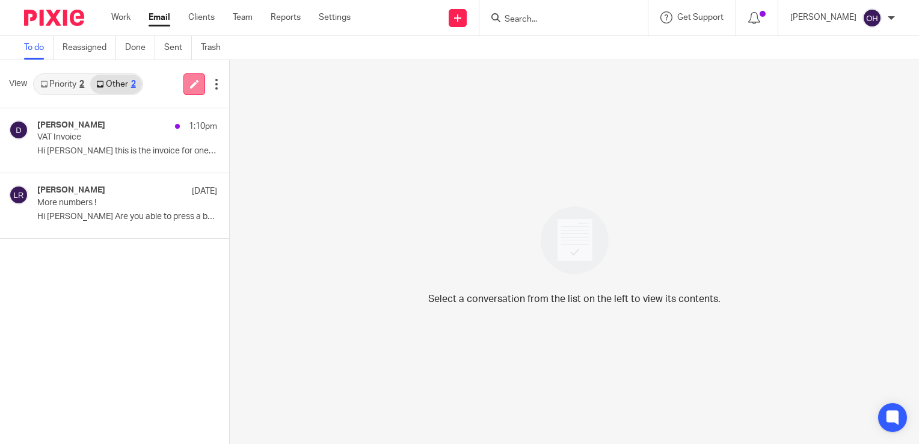
click at [193, 85] on icon at bounding box center [194, 83] width 9 height 9
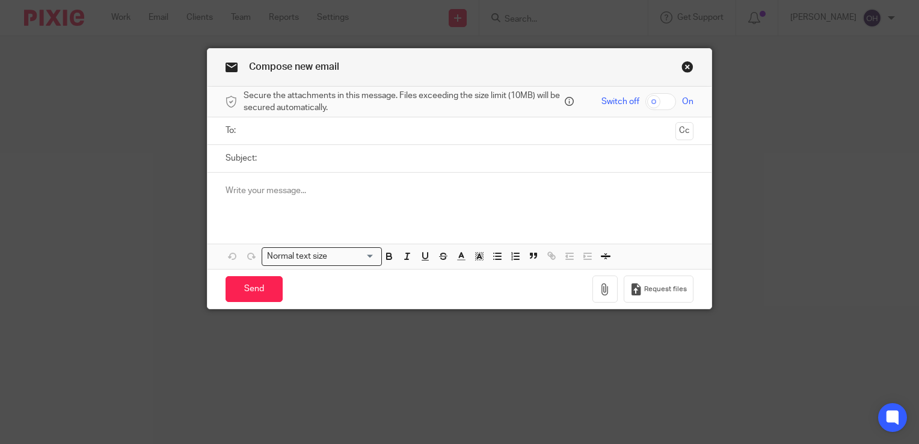
click at [260, 129] on input "text" at bounding box center [459, 131] width 423 height 14
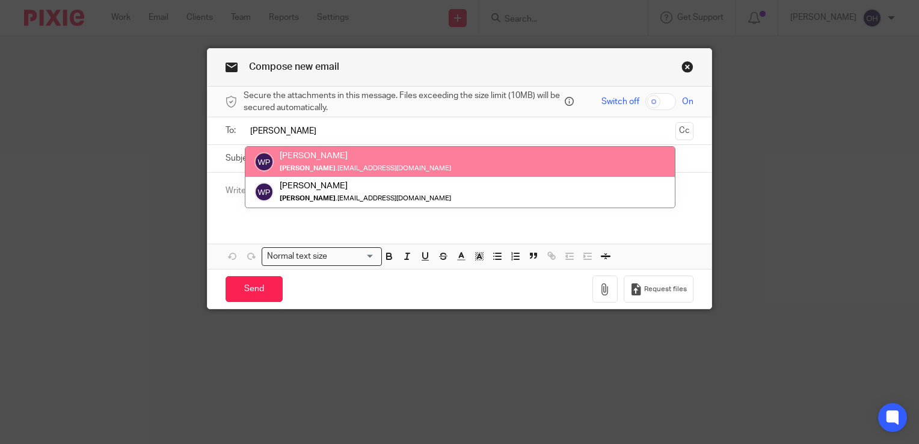
type input "[PERSON_NAME]"
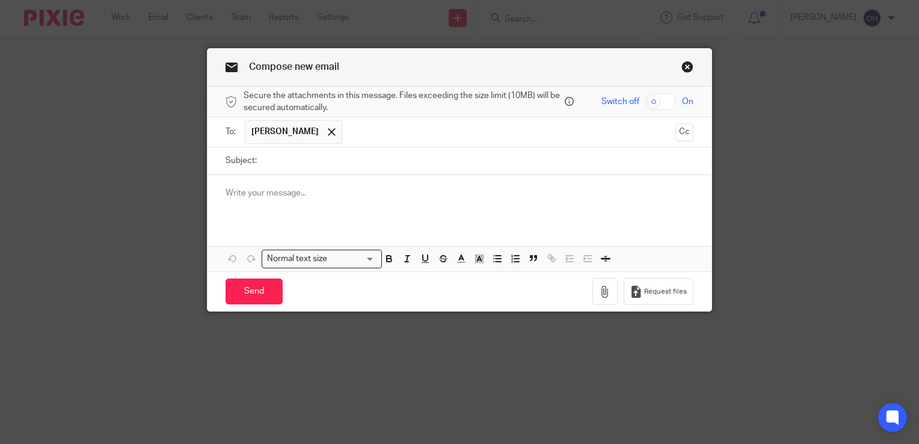
click at [274, 160] on input "Subject:" at bounding box center [478, 160] width 431 height 27
type input "Updated VAT return figure"
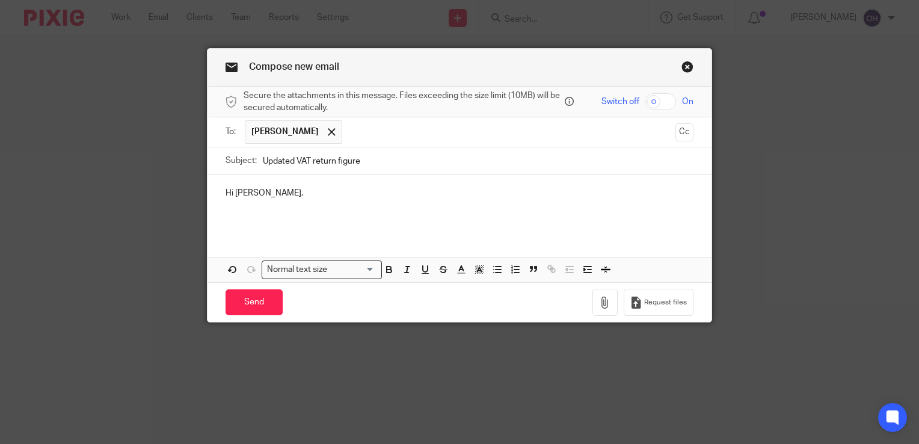
click at [268, 227] on div "Hi [PERSON_NAME]," at bounding box center [459, 204] width 504 height 58
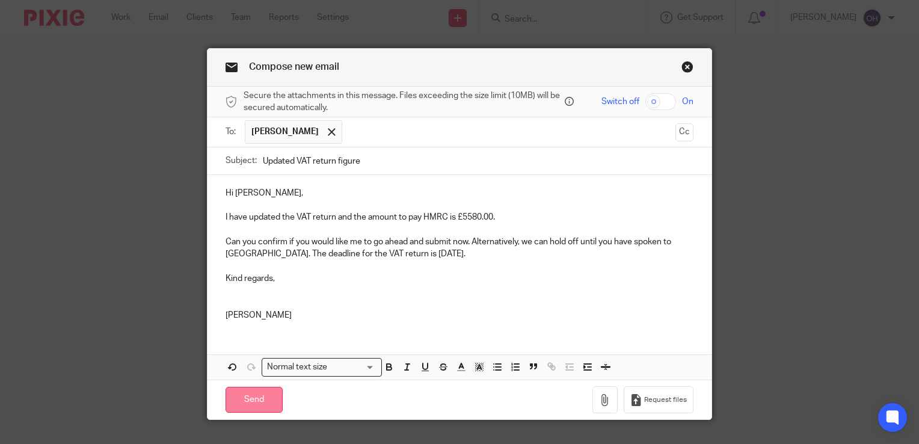
click at [257, 397] on input "Send" at bounding box center [253, 400] width 57 height 26
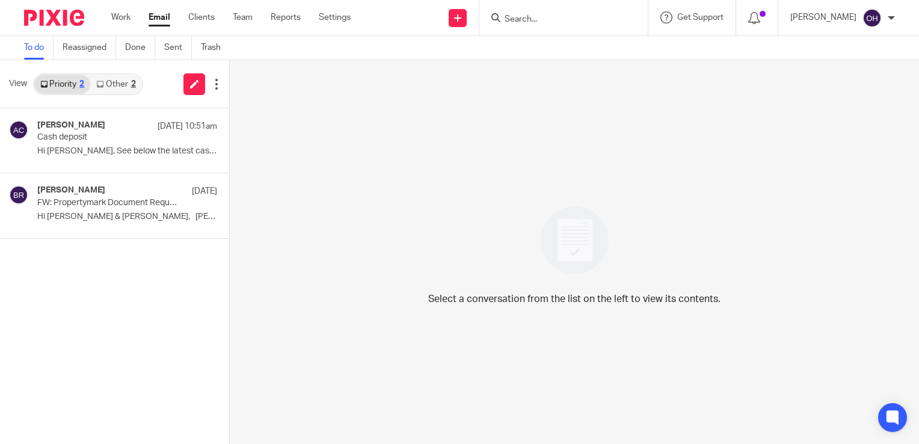
click at [121, 93] on div "Priority 2 Other 2" at bounding box center [88, 84] width 110 height 22
click at [123, 90] on link "Other 2" at bounding box center [115, 84] width 51 height 19
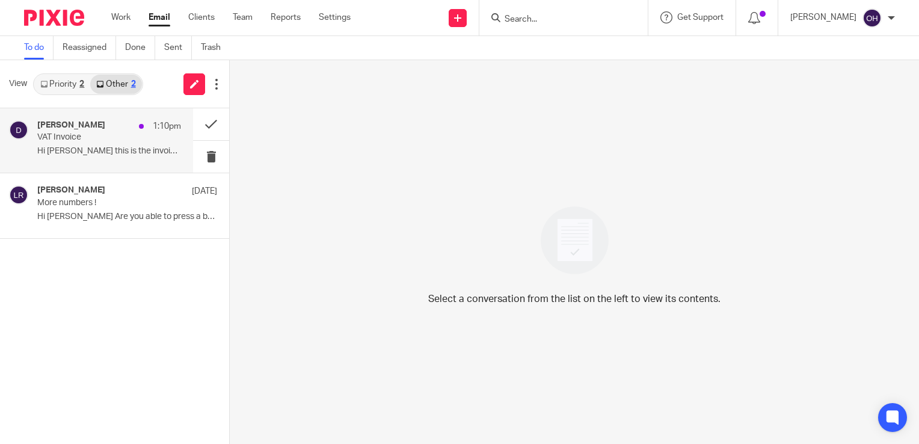
click at [123, 138] on p "VAT Invoice" at bounding box center [94, 137] width 115 height 10
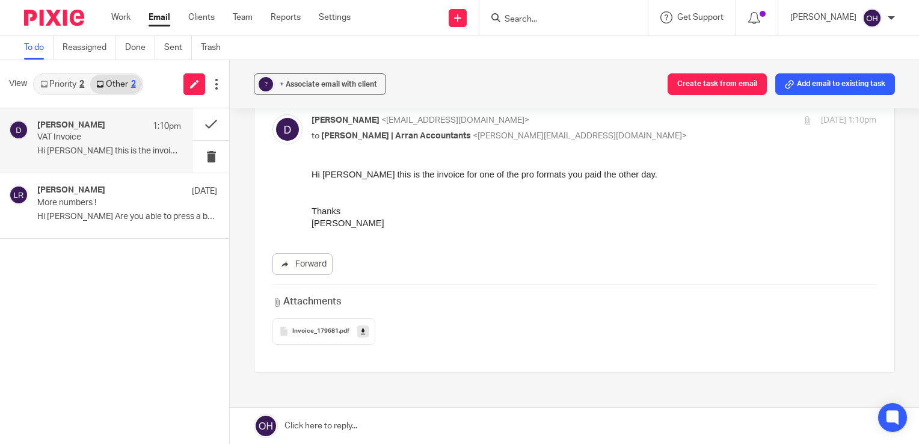
scroll to position [60, 0]
click at [334, 329] on span "Invoice_179681" at bounding box center [315, 329] width 46 height 7
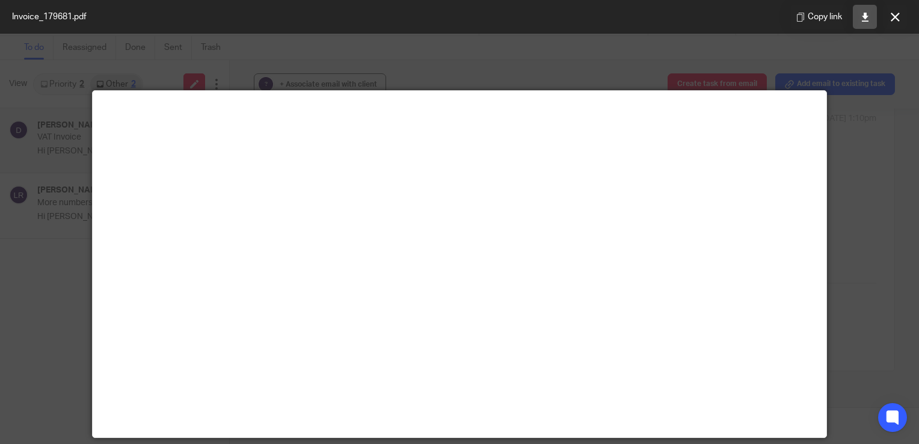
click at [863, 21] on link at bounding box center [865, 17] width 24 height 24
click at [884, 15] on button at bounding box center [895, 17] width 24 height 24
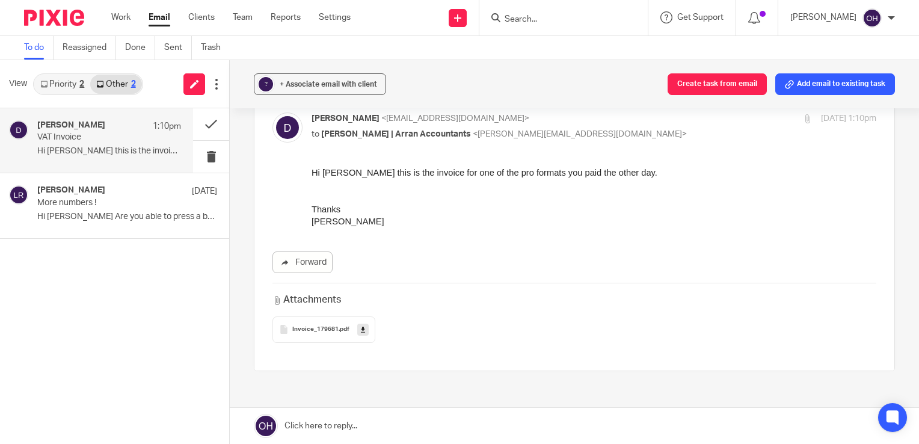
scroll to position [0, 0]
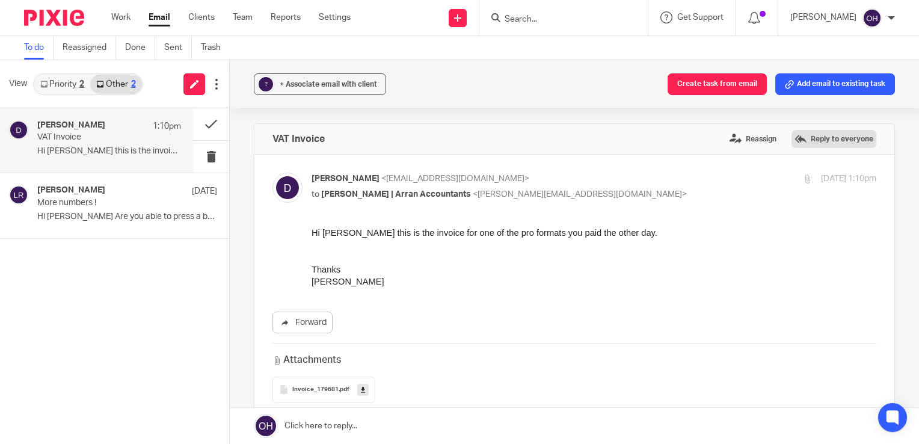
click at [825, 136] on label "Reply to everyone" at bounding box center [833, 139] width 85 height 18
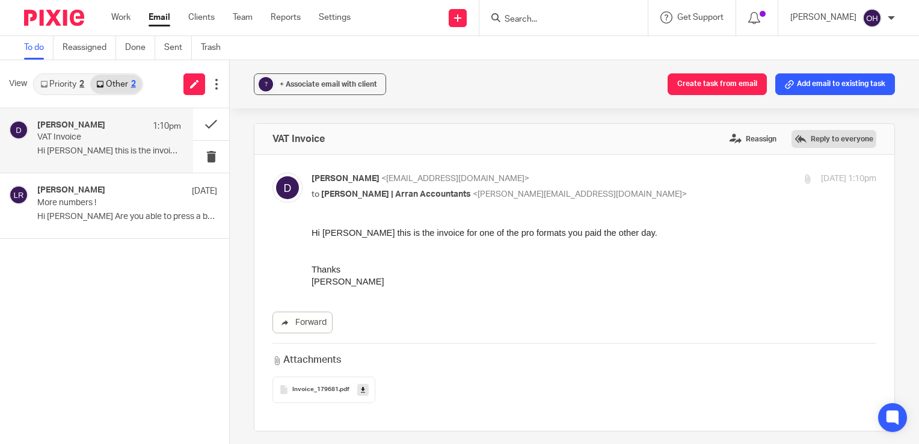
scroll to position [351, 0]
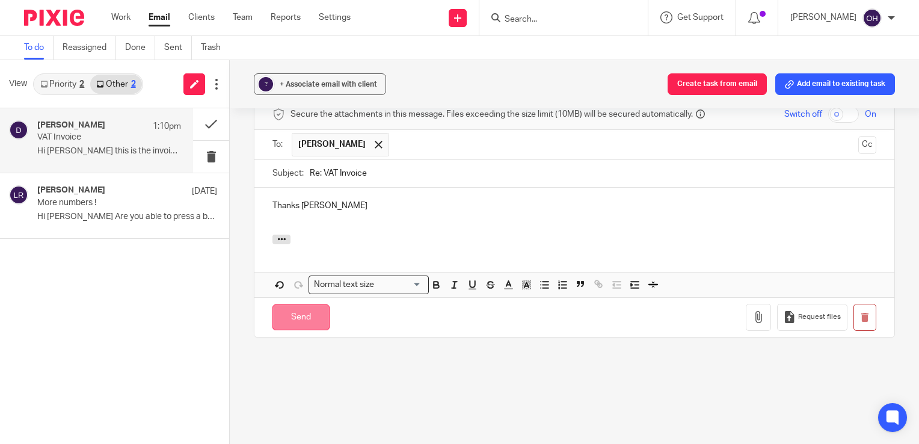
click at [284, 315] on input "Send" at bounding box center [300, 317] width 57 height 26
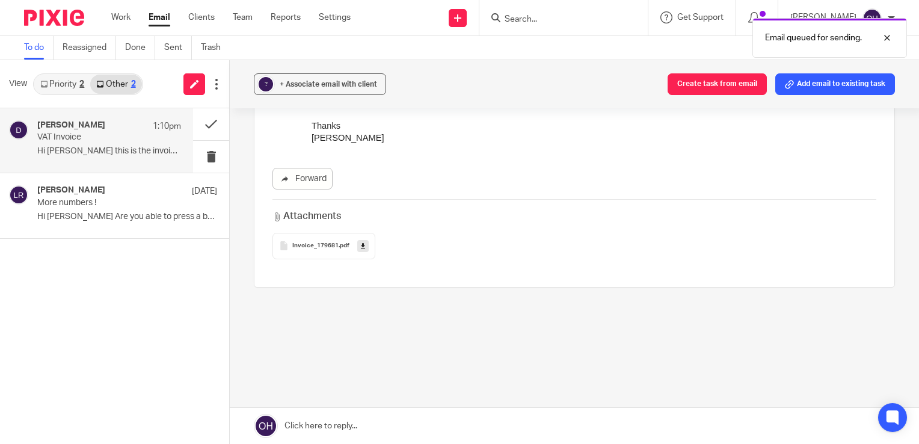
scroll to position [143, 0]
click at [280, 96] on div "? + Associate email with client Create task from email Add email to existing ta…" at bounding box center [574, 84] width 689 height 48
click at [280, 88] on div "+ Associate email with client" at bounding box center [328, 84] width 97 height 12
click at [289, 150] on input "text" at bounding box center [393, 155] width 254 height 12
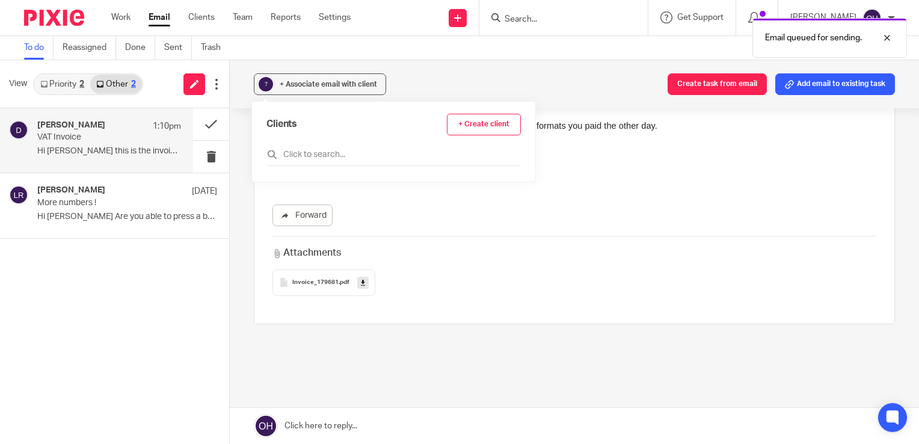
scroll to position [0, 0]
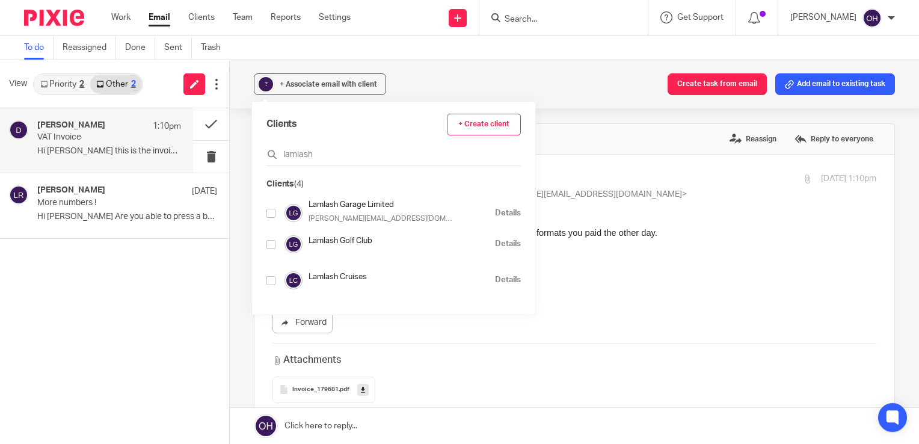
type input "lamlash"
click at [268, 244] on input "checkbox" at bounding box center [270, 244] width 9 height 9
checkbox input "true"
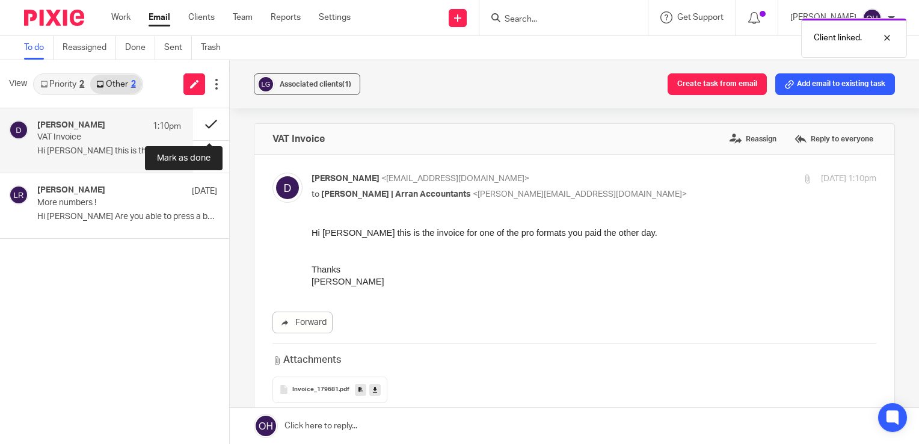
click at [207, 117] on button at bounding box center [211, 124] width 36 height 32
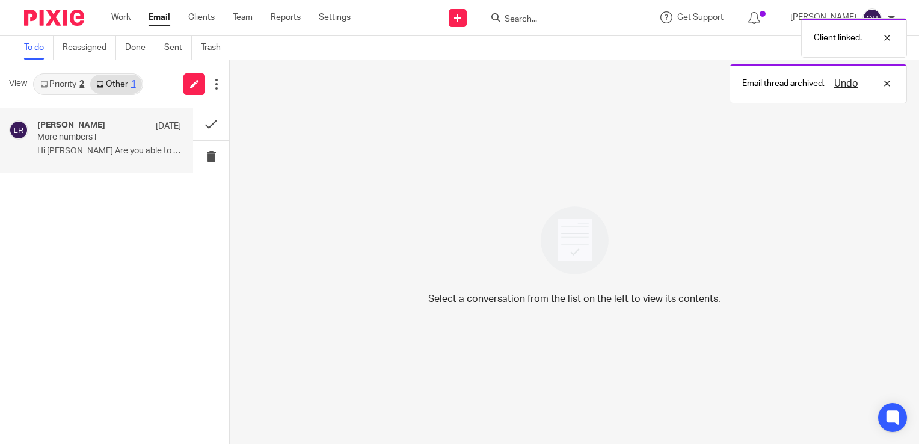
click at [138, 136] on p "More numbers !" at bounding box center [94, 137] width 115 height 10
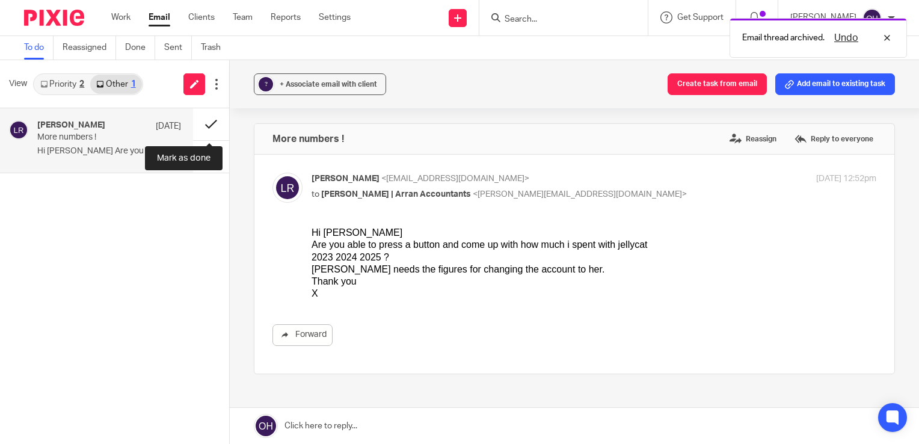
click at [204, 119] on button at bounding box center [211, 124] width 36 height 32
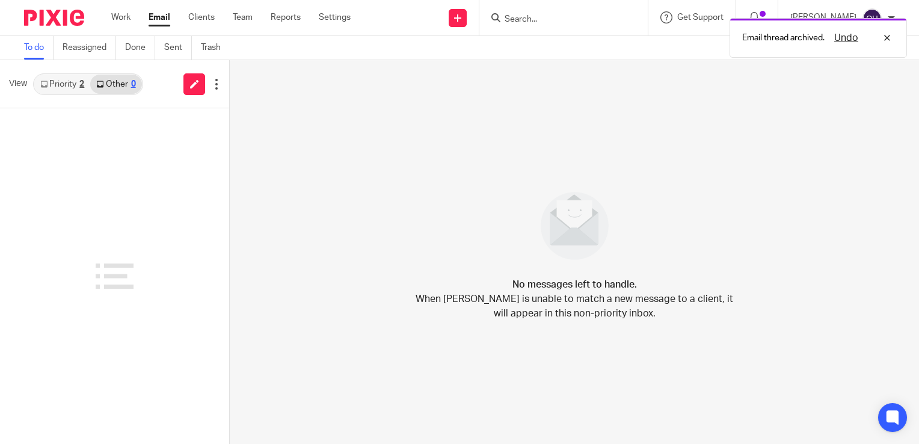
click at [70, 87] on link "Priority 2" at bounding box center [62, 84] width 56 height 19
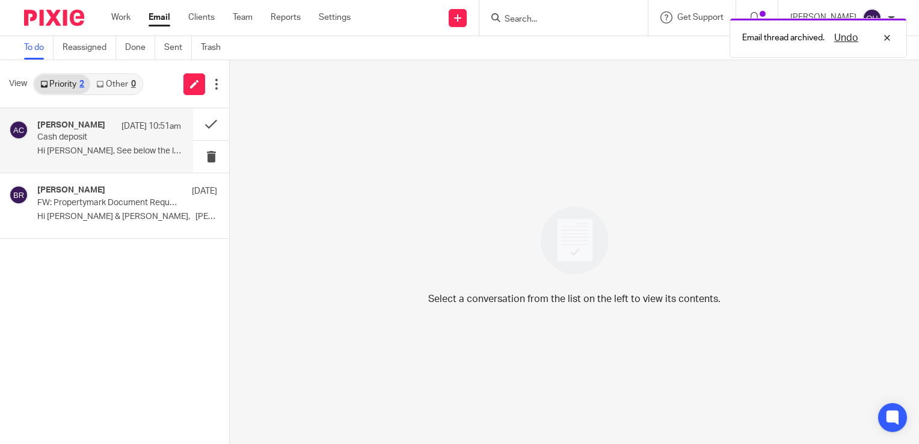
click at [88, 147] on p "Hi Olivia, See below the latest cash deposit..." at bounding box center [109, 151] width 144 height 10
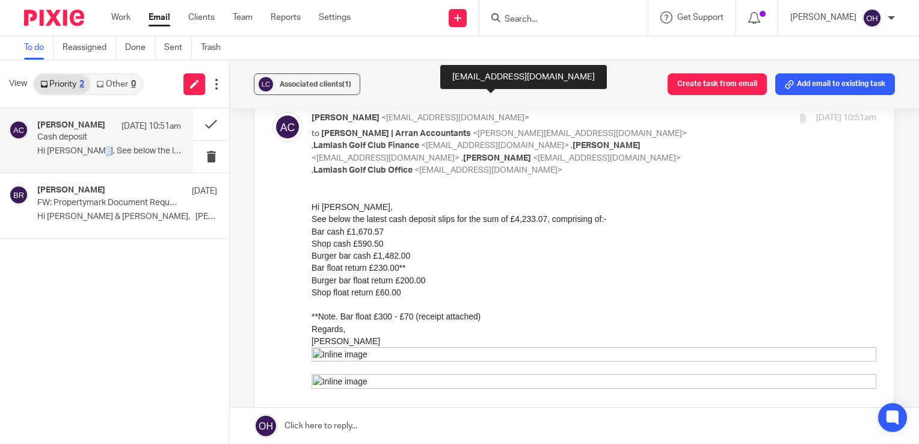
scroll to position [60, 0]
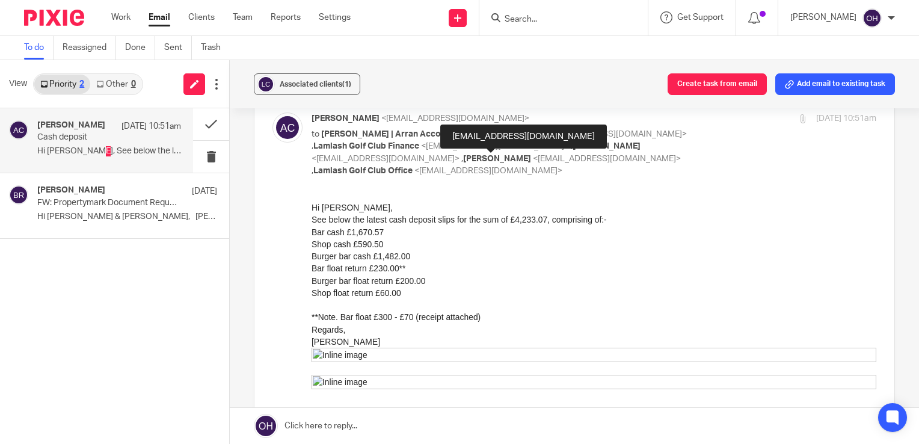
click at [337, 280] on div "Burger bar float return £200.00" at bounding box center [593, 280] width 565 height 12
click at [325, 267] on div "Bar float return £230.00**" at bounding box center [593, 268] width 565 height 12
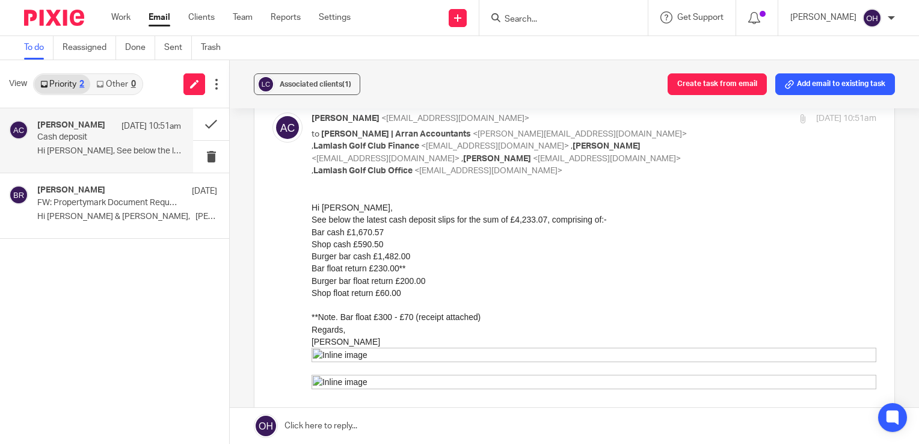
drag, startPoint x: 619, startPoint y: 443, endPoint x: 403, endPoint y: 247, distance: 291.2
drag, startPoint x: 410, startPoint y: 253, endPoint x: 313, endPoint y: 251, distance: 97.4
click at [313, 251] on div "Burger bar cash £1,482.00" at bounding box center [593, 256] width 565 height 12
drag, startPoint x: 1, startPoint y: 51, endPoint x: 305, endPoint y: 233, distance: 354.9
click at [305, 233] on div "Forward Attachments Save all attachments IMG_2093 .jpeg IMG_2094 .jpeg" at bounding box center [574, 382] width 604 height 363
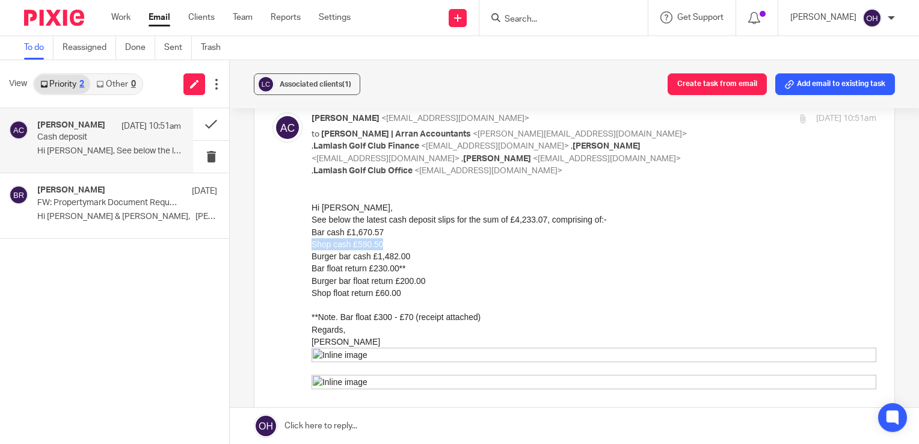
drag, startPoint x: 312, startPoint y: 243, endPoint x: 382, endPoint y: 244, distance: 70.4
click at [382, 244] on div "Shop cash £590.50" at bounding box center [593, 244] width 565 height 12
drag, startPoint x: 619, startPoint y: 449, endPoint x: 421, endPoint y: 278, distance: 260.9
drag, startPoint x: 421, startPoint y: 278, endPoint x: 378, endPoint y: 257, distance: 48.7
click at [378, 257] on div "Burger bar cash £1,482.00" at bounding box center [593, 256] width 565 height 12
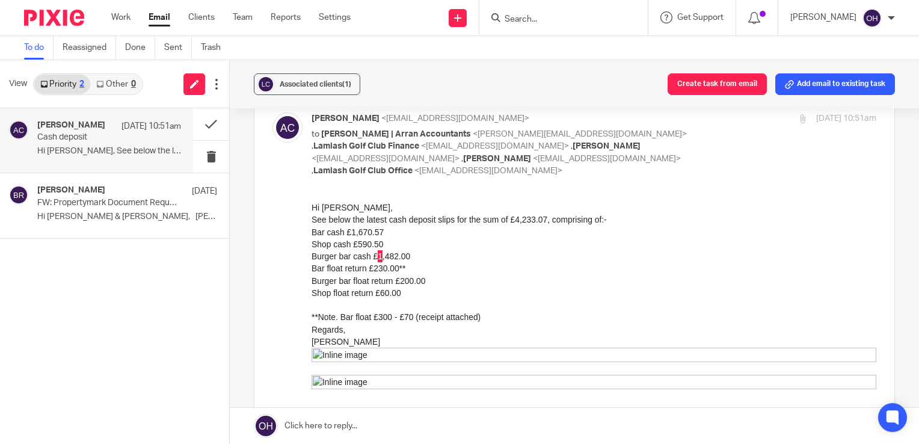
drag, startPoint x: 512, startPoint y: 325, endPoint x: 384, endPoint y: 255, distance: 146.4
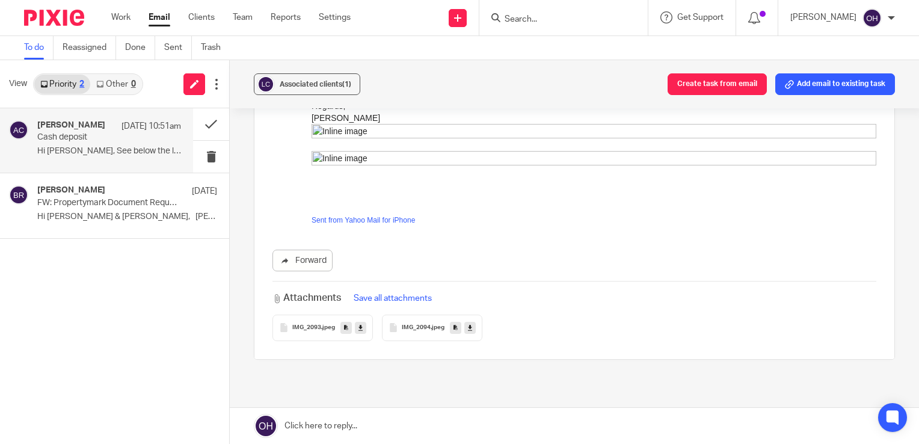
scroll to position [301, 0]
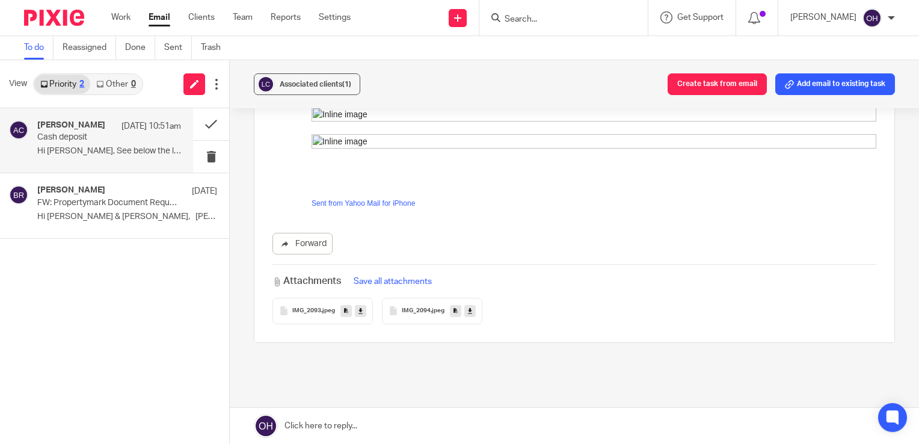
click at [410, 307] on span "IMG_2094" at bounding box center [416, 310] width 29 height 7
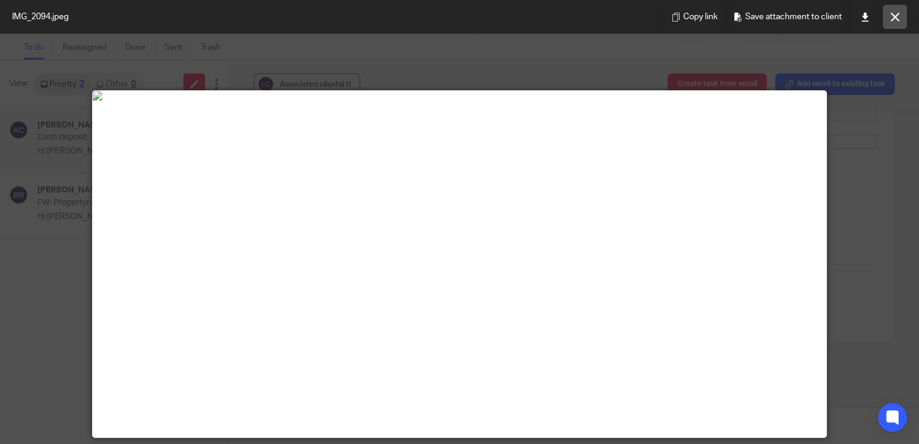
click at [887, 16] on button at bounding box center [895, 17] width 24 height 24
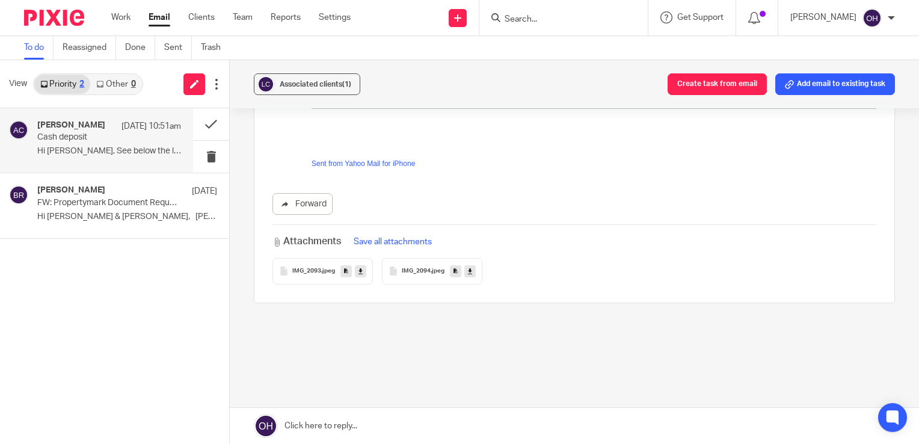
scroll to position [343, 0]
click at [440, 265] on span ".jpeg" at bounding box center [438, 268] width 14 height 7
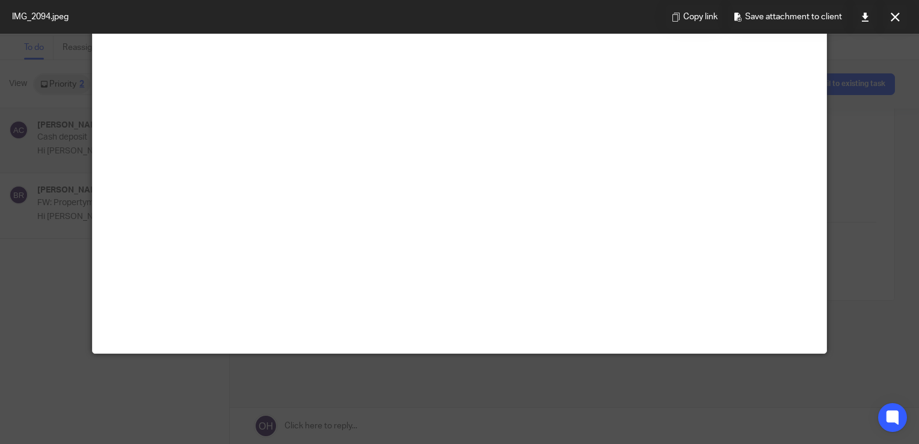
scroll to position [120, 0]
click at [859, 17] on link at bounding box center [865, 17] width 24 height 24
click at [893, 17] on icon at bounding box center [894, 17] width 9 height 9
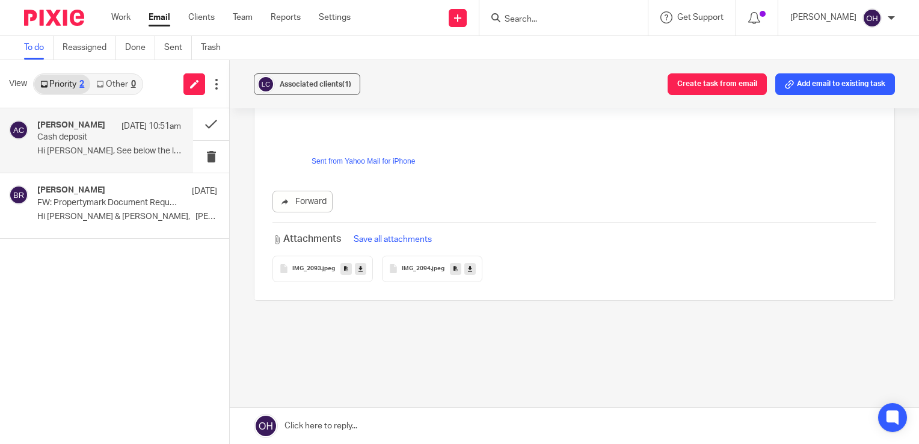
click at [329, 256] on div "IMG_2093 .jpeg" at bounding box center [322, 269] width 100 height 26
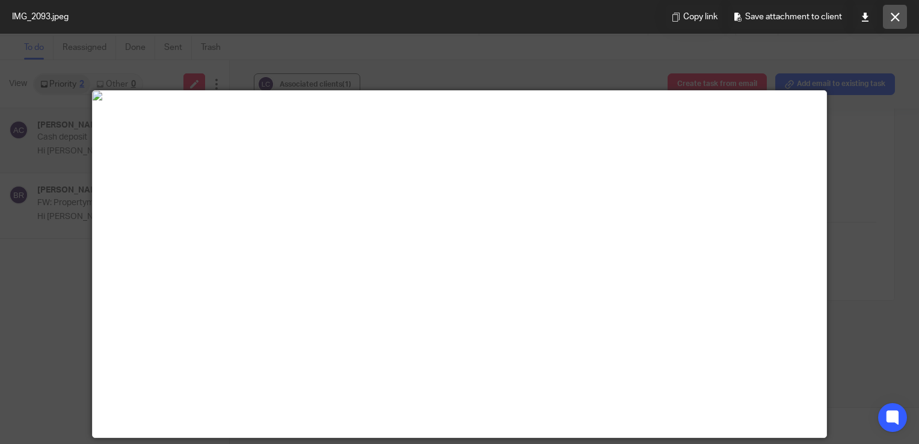
click at [892, 18] on icon at bounding box center [894, 17] width 9 height 9
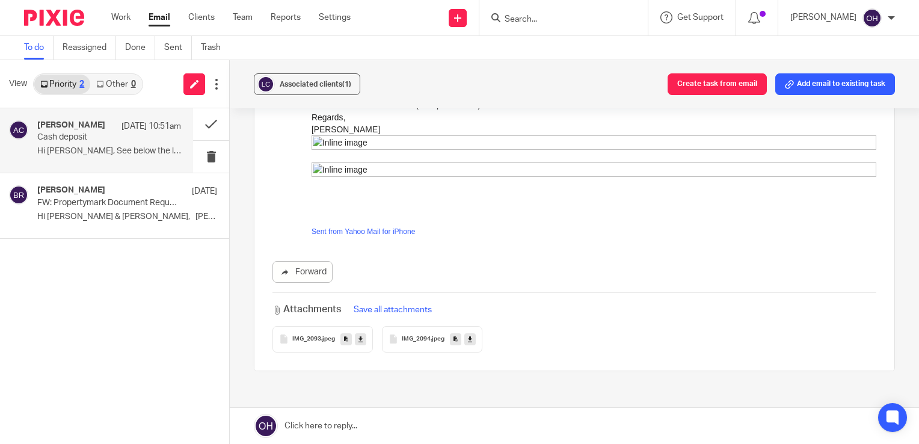
scroll to position [102, 0]
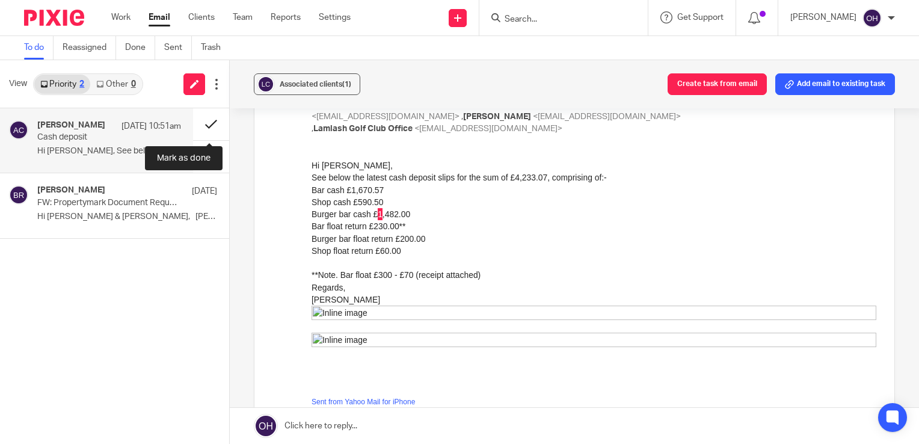
click at [206, 125] on button at bounding box center [211, 124] width 36 height 32
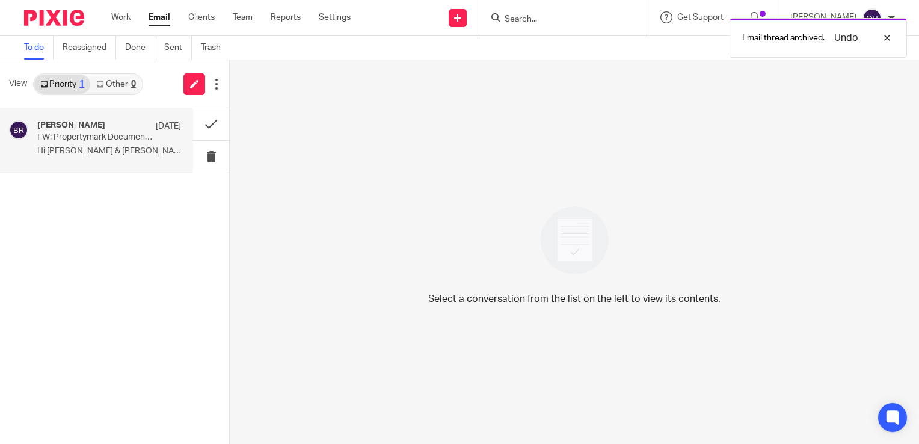
click at [101, 137] on p "FW: Propertymark Document Request" at bounding box center [94, 137] width 115 height 10
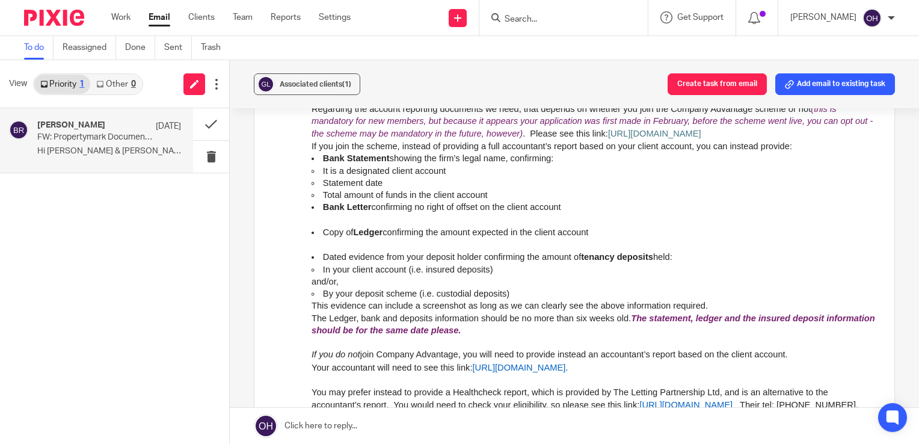
scroll to position [541, 0]
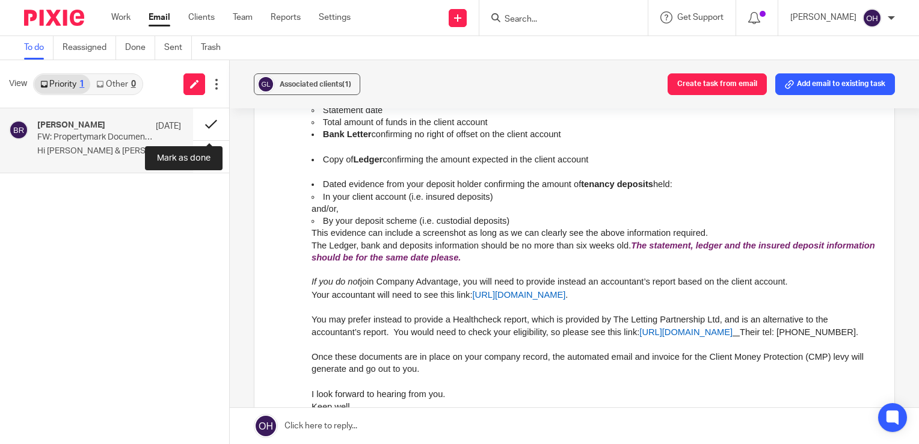
click at [212, 124] on button at bounding box center [211, 124] width 36 height 32
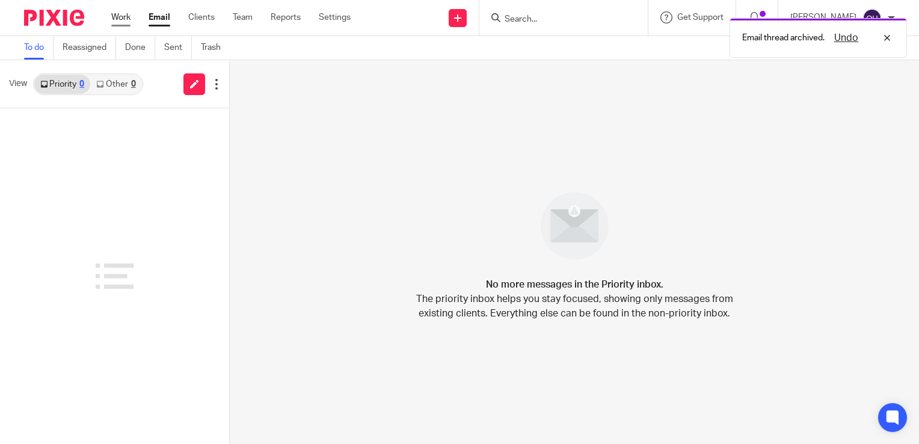
click at [116, 18] on link "Work" at bounding box center [120, 17] width 19 height 12
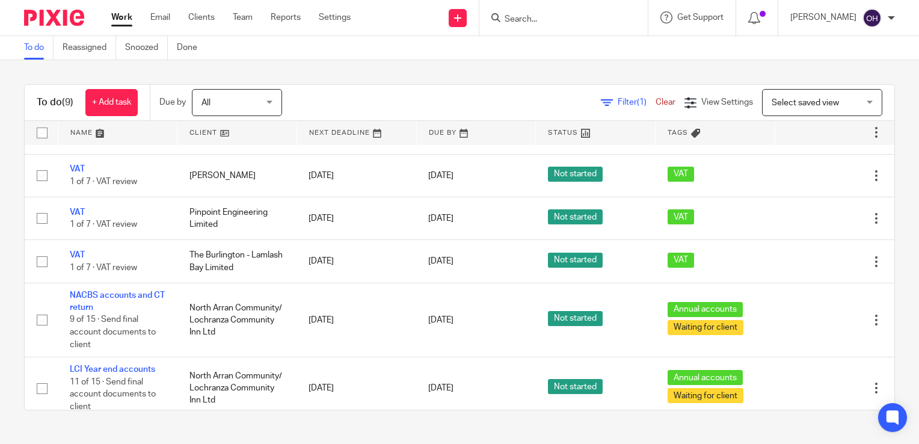
scroll to position [212, 0]
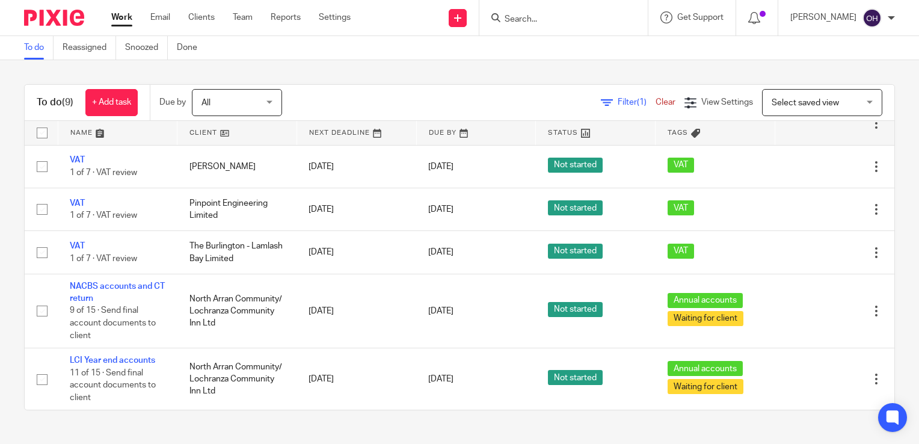
click at [8, 51] on div "To do Reassigned Snoozed Done" at bounding box center [113, 47] width 227 height 23
click at [166, 15] on link "Email" at bounding box center [160, 17] width 20 height 12
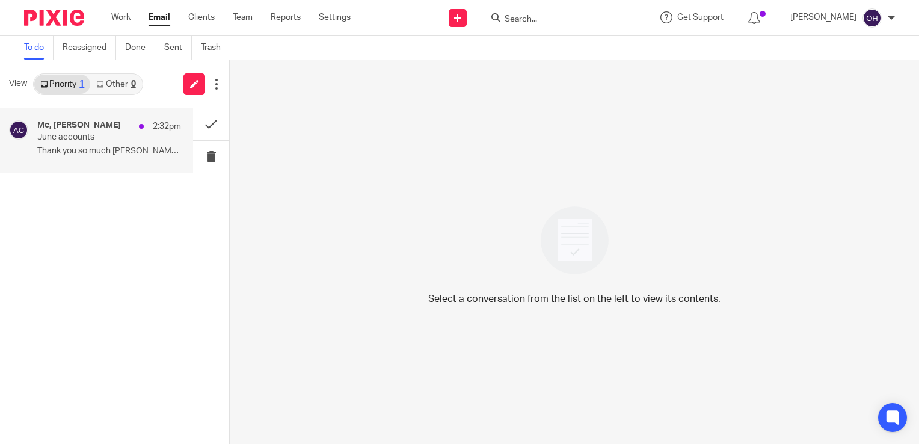
click at [144, 150] on p "Thank you so much [PERSON_NAME] Haven't had chance to..." at bounding box center [109, 151] width 144 height 10
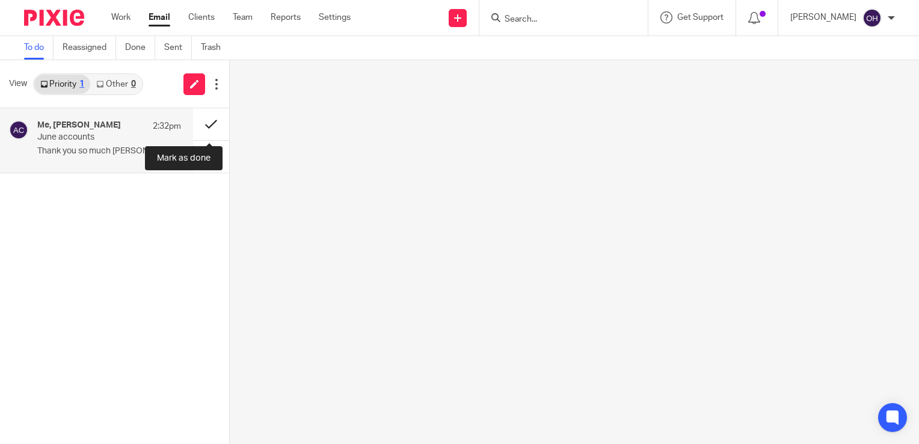
click at [206, 127] on button at bounding box center [211, 124] width 36 height 32
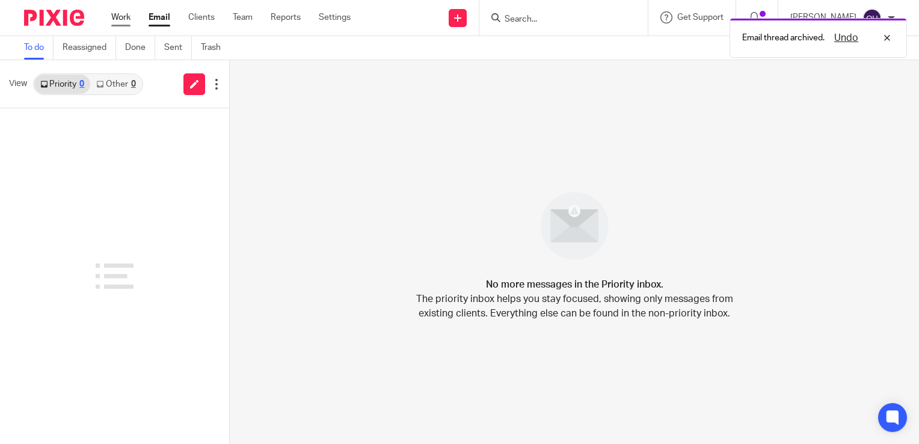
click at [121, 20] on link "Work" at bounding box center [120, 17] width 19 height 12
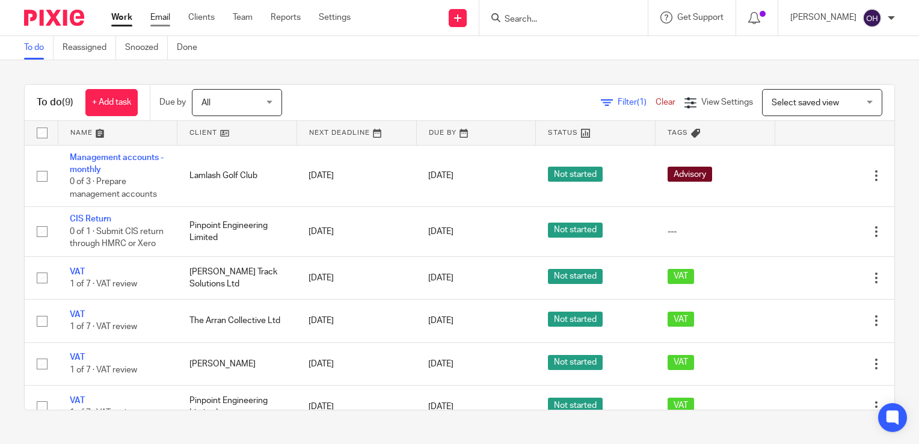
click at [165, 22] on link "Email" at bounding box center [160, 17] width 20 height 12
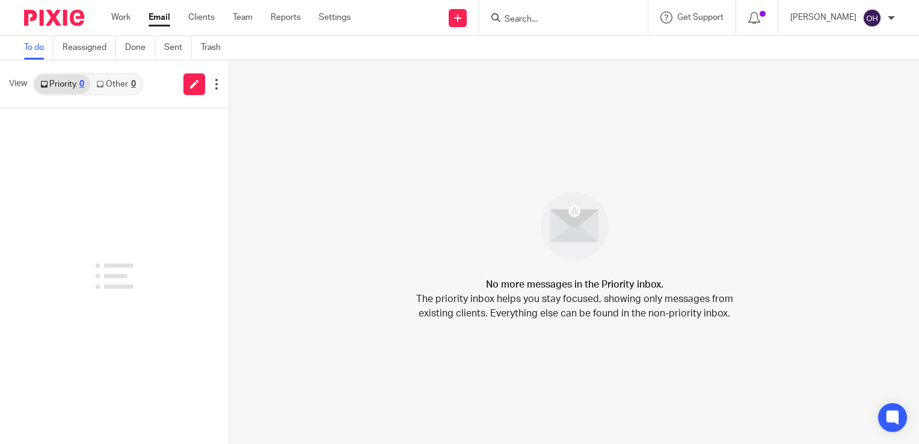
click at [542, 17] on input "Search" at bounding box center [557, 19] width 108 height 11
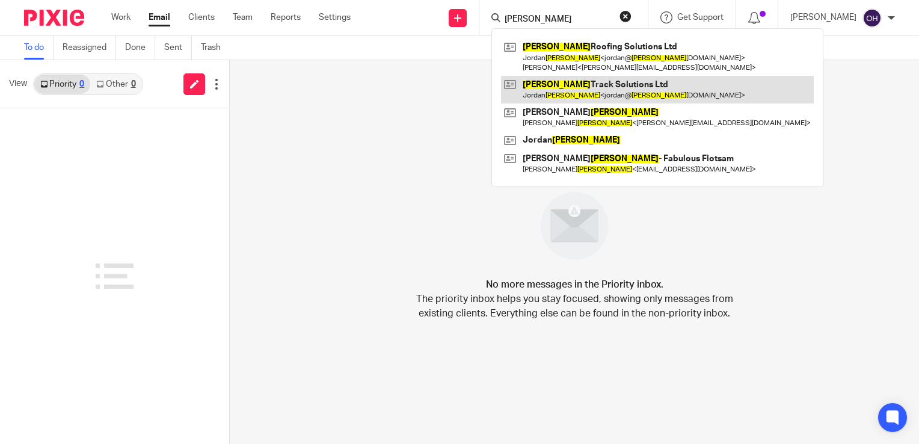
type input "nelson"
click at [577, 85] on link at bounding box center [657, 90] width 313 height 28
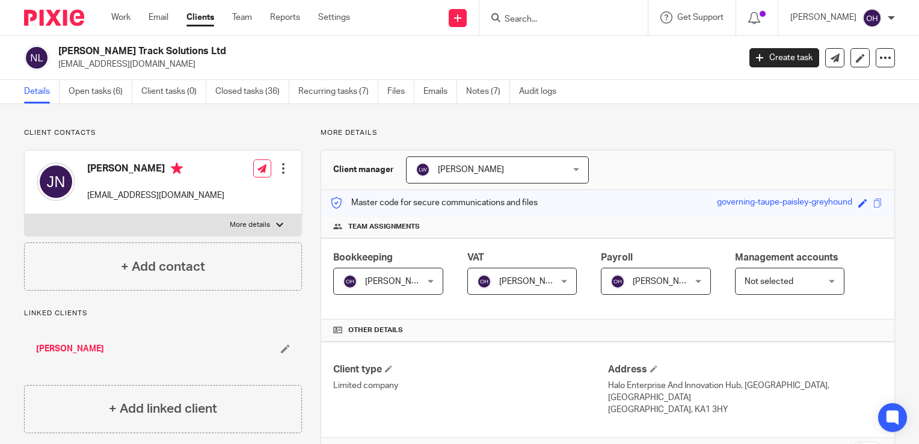
drag, startPoint x: 624, startPoint y: 121, endPoint x: 491, endPoint y: 107, distance: 133.6
click at [481, 100] on link "Notes (7)" at bounding box center [488, 91] width 44 height 23
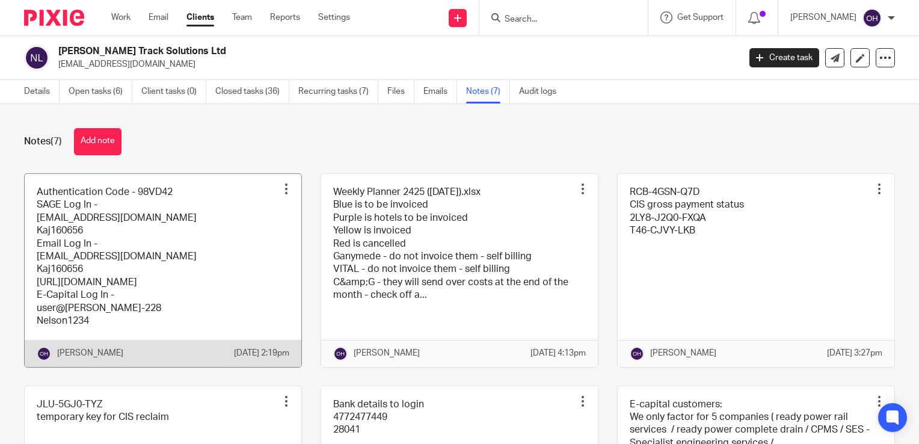
click at [139, 275] on link at bounding box center [163, 270] width 277 height 193
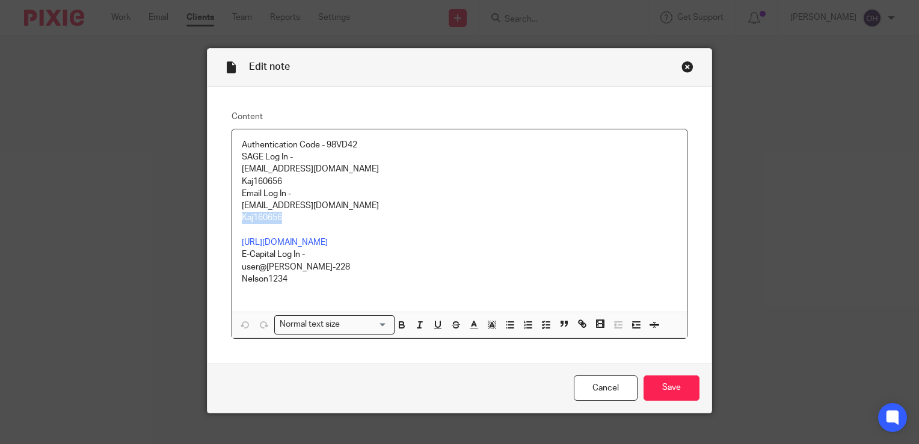
drag, startPoint x: 289, startPoint y: 215, endPoint x: 229, endPoint y: 221, distance: 60.4
click at [232, 221] on div "Authentication Code - 98VD42 SAGE Log In - [EMAIL_ADDRESS][DOMAIN_NAME] Kaj1606…" at bounding box center [459, 220] width 455 height 182
copy p "Kaj160656"
click at [687, 65] on div "Close this dialog window" at bounding box center [687, 67] width 12 height 12
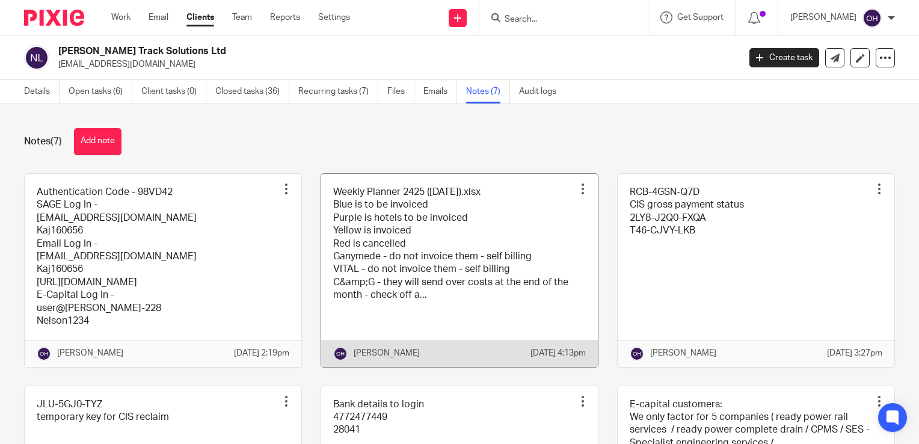
click at [431, 201] on link at bounding box center [459, 270] width 277 height 193
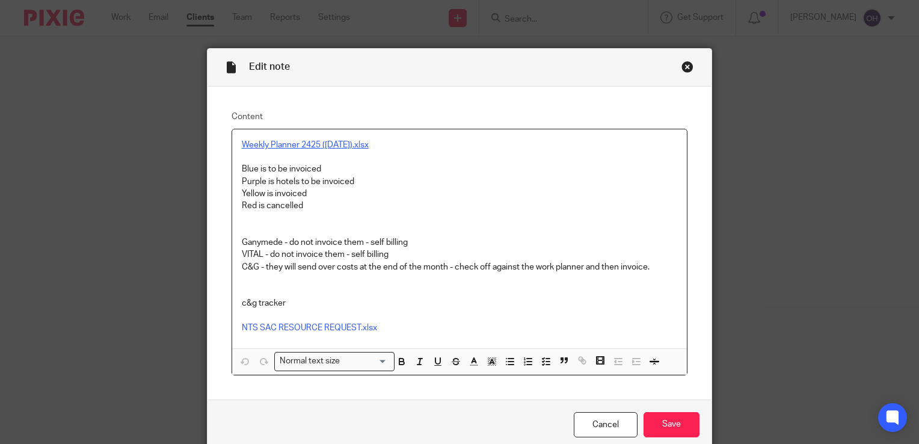
click at [348, 146] on link "Weekly Planner 2425 ([DATE]).xlsx" at bounding box center [305, 145] width 127 height 8
click at [348, 146] on link "Weekly Planner 2425 (19.08.2024).xlsx" at bounding box center [305, 145] width 127 height 8
click at [343, 165] on link "https://nelsonts.sharepoint.com/:x:/s/NelsonTrackSolutions/EWV7X8S8n0dMiRVc7WIu…" at bounding box center [349, 168] width 86 height 12
click at [560, 177] on p "Purple is hotels to be invoiced" at bounding box center [459, 182] width 435 height 12
click at [681, 67] on div "Close this dialog window" at bounding box center [687, 67] width 12 height 12
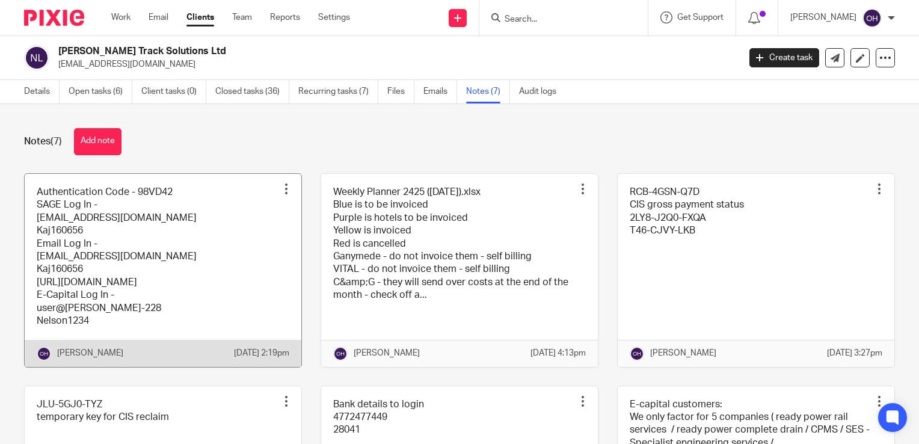
click at [119, 232] on link at bounding box center [163, 270] width 277 height 193
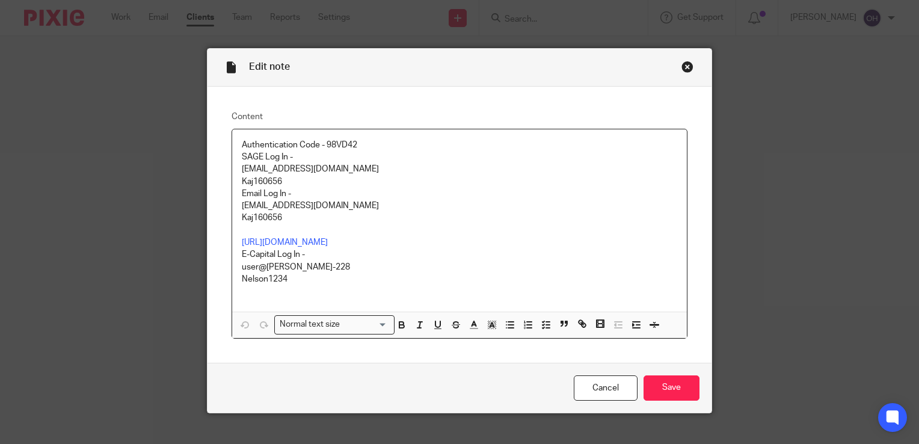
drag, startPoint x: 361, startPoint y: 170, endPoint x: 233, endPoint y: 174, distance: 127.5
click at [233, 174] on div "Authentication Code - 98VD42 SAGE Log In - [EMAIL_ADDRESS][DOMAIN_NAME] Kaj1606…" at bounding box center [459, 220] width 455 height 182
copy p "[EMAIL_ADDRESS][DOMAIN_NAME]"
drag, startPoint x: 272, startPoint y: 221, endPoint x: 226, endPoint y: 221, distance: 46.3
click at [231, 221] on div "Authentication Code - 98VD42 SAGE Log In - [EMAIL_ADDRESS][DOMAIN_NAME] Kaj1606…" at bounding box center [459, 234] width 456 height 210
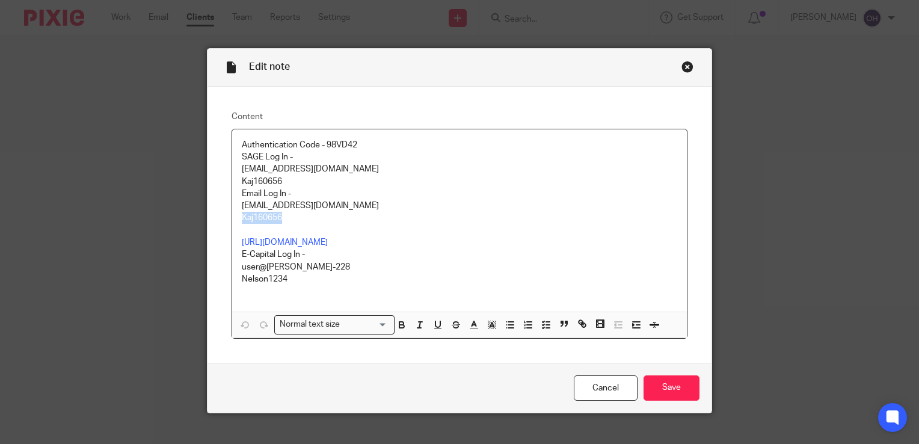
copy p "Kaj160656"
click at [685, 67] on div "Close this dialog window" at bounding box center [687, 67] width 12 height 12
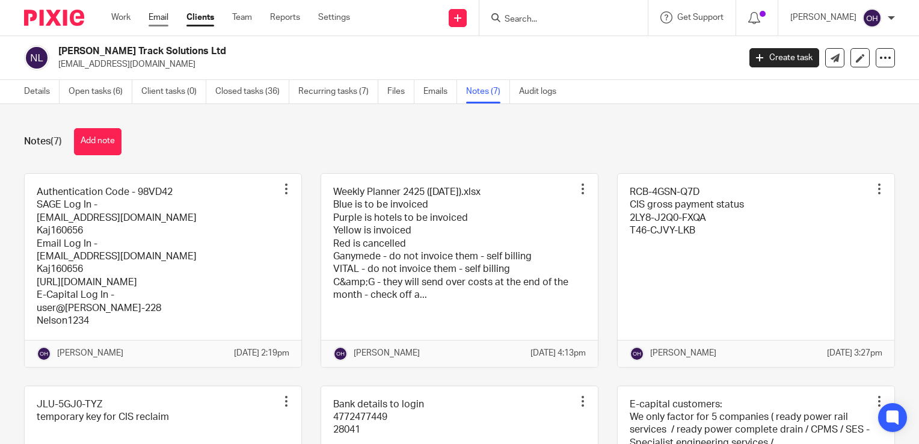
click at [153, 22] on link "Email" at bounding box center [159, 17] width 20 height 12
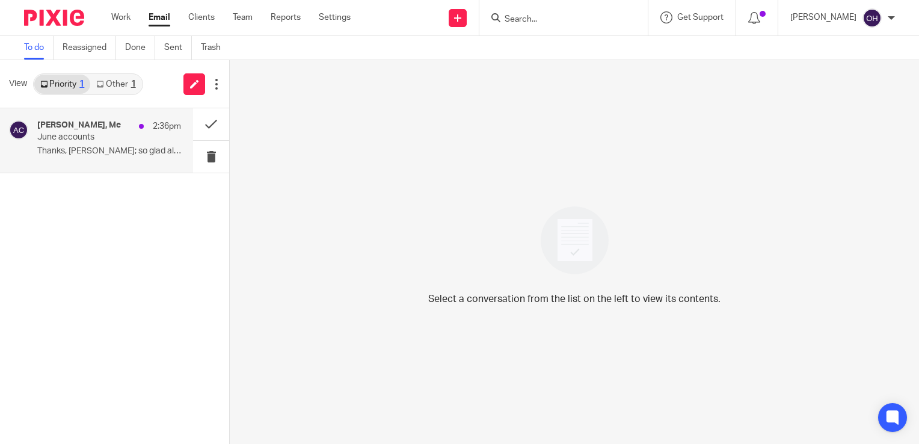
click at [118, 129] on div "[PERSON_NAME], Me 2:36pm" at bounding box center [109, 126] width 144 height 12
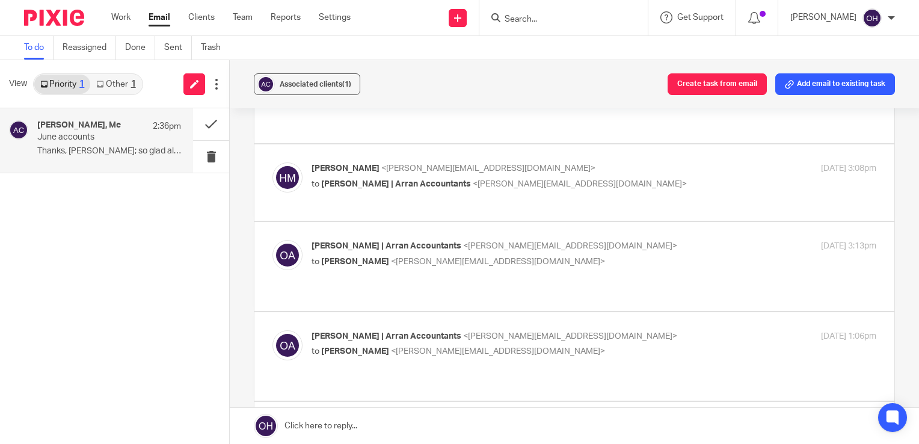
scroll to position [962, 0]
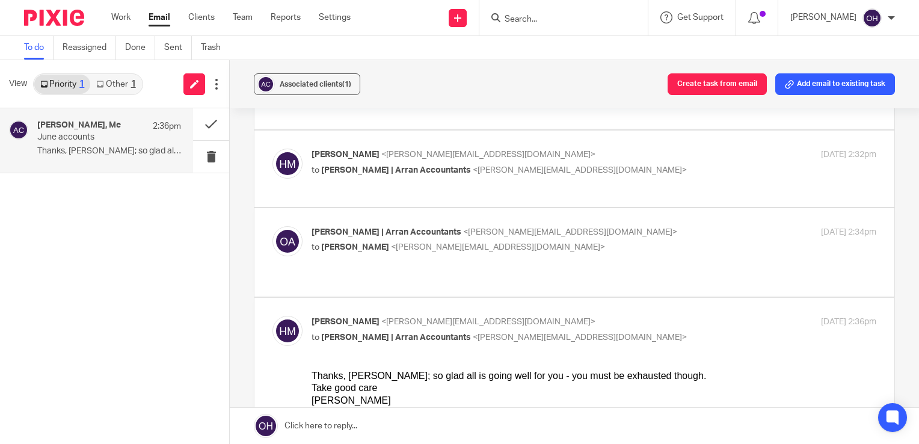
click at [395, 378] on div "Thanks, Olivia; so glad all is going well for you - you must be exhausted thoug…" at bounding box center [593, 376] width 565 height 12
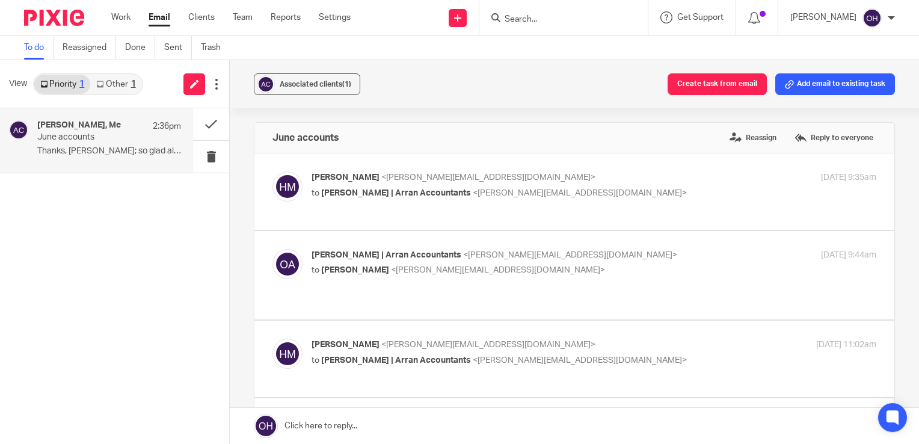
scroll to position [0, 0]
click at [803, 143] on label "Reply to everyone" at bounding box center [833, 139] width 85 height 18
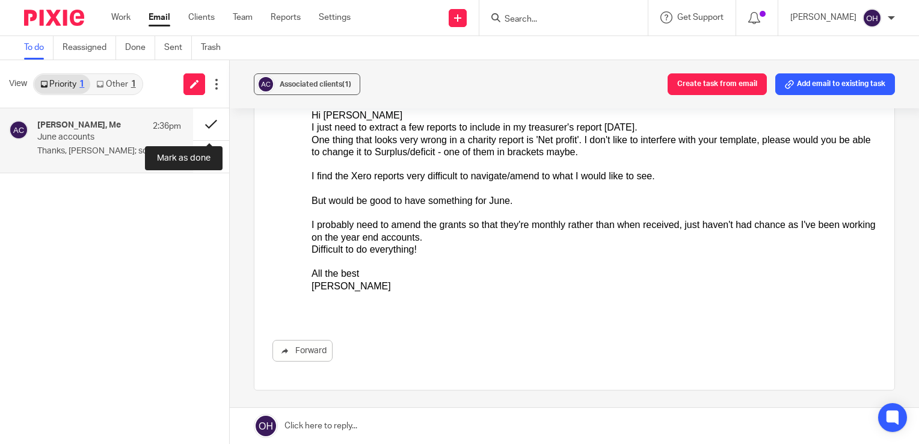
click at [207, 121] on button at bounding box center [211, 124] width 36 height 32
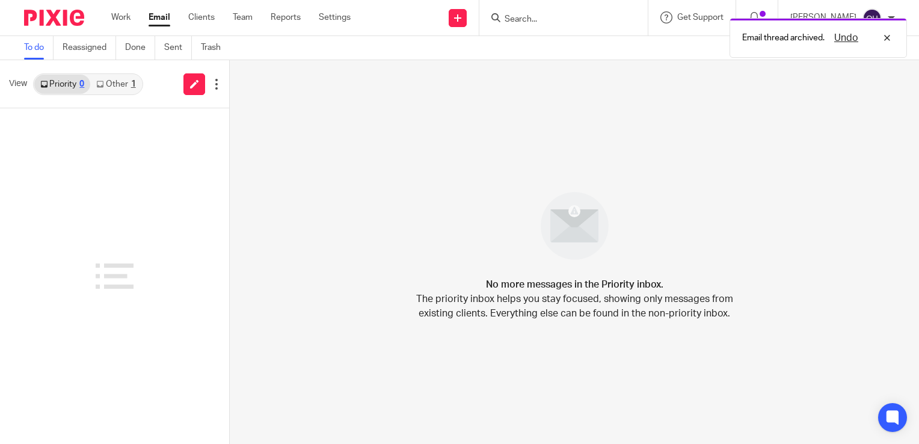
click at [117, 90] on link "Other 1" at bounding box center [115, 84] width 51 height 19
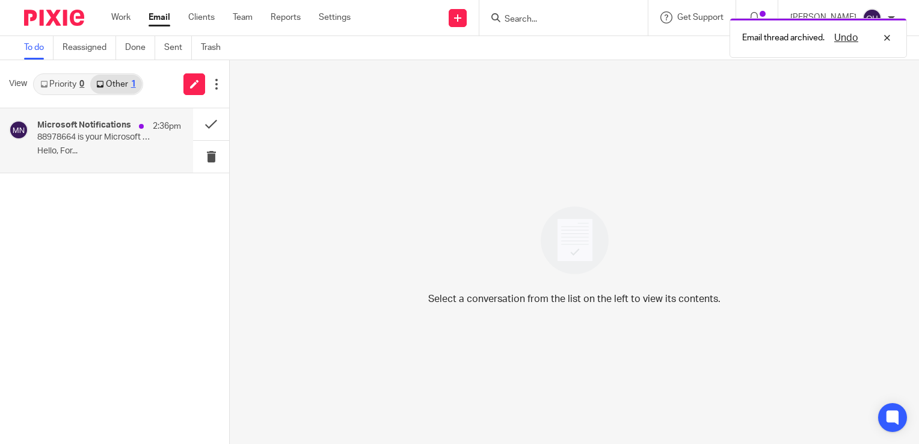
click at [122, 137] on p "88978664 is your Microsoft SharePoint verification code." at bounding box center [94, 137] width 115 height 10
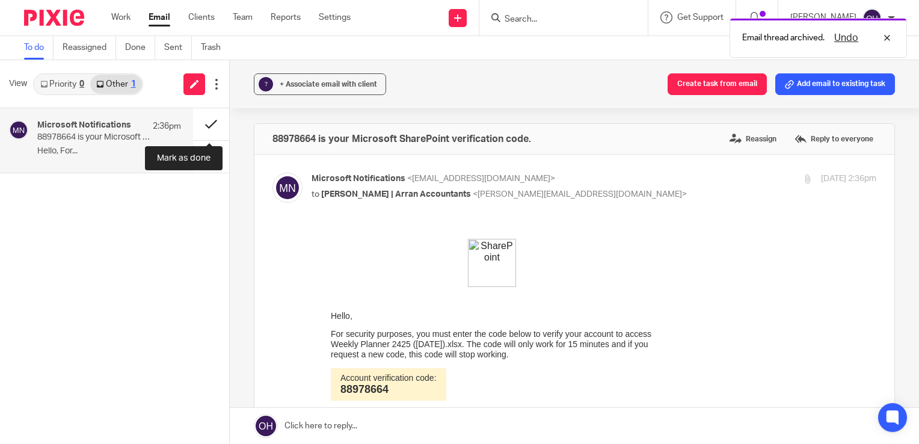
scroll to position [0, 0]
click at [203, 124] on button at bounding box center [211, 124] width 36 height 32
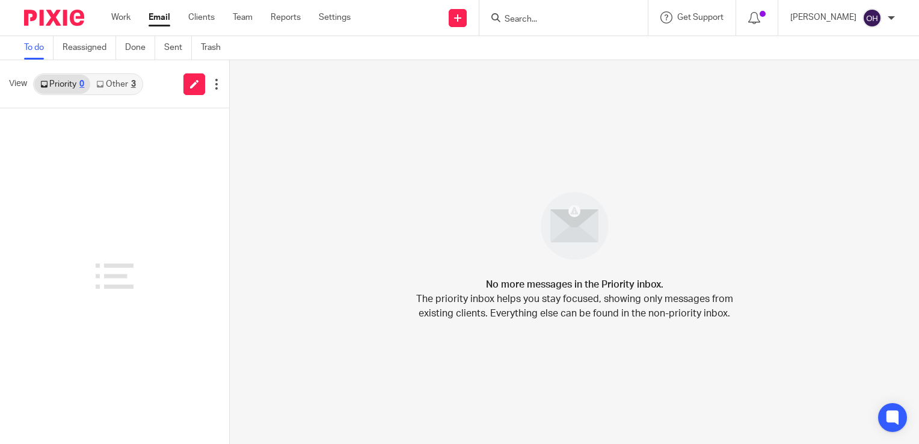
click at [118, 86] on link "Other 3" at bounding box center [115, 84] width 51 height 19
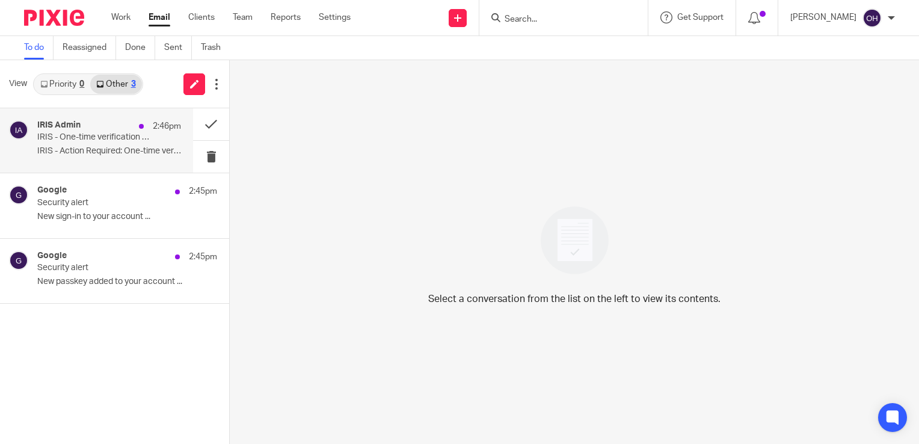
click at [118, 127] on div "IRIS Admin 2:46pm" at bounding box center [109, 126] width 144 height 12
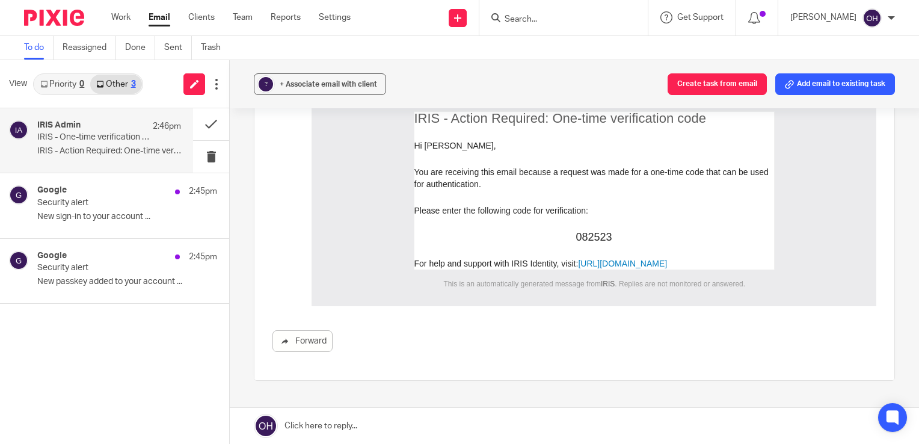
scroll to position [180, 0]
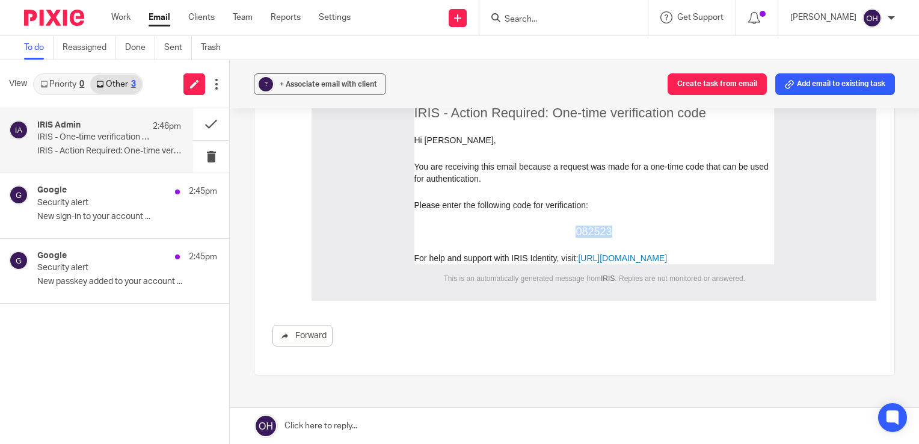
drag, startPoint x: 607, startPoint y: 231, endPoint x: 570, endPoint y: 228, distance: 37.4
click at [570, 228] on td "082523" at bounding box center [594, 224] width 360 height 26
copy span "082523"
click at [206, 123] on button at bounding box center [211, 124] width 36 height 32
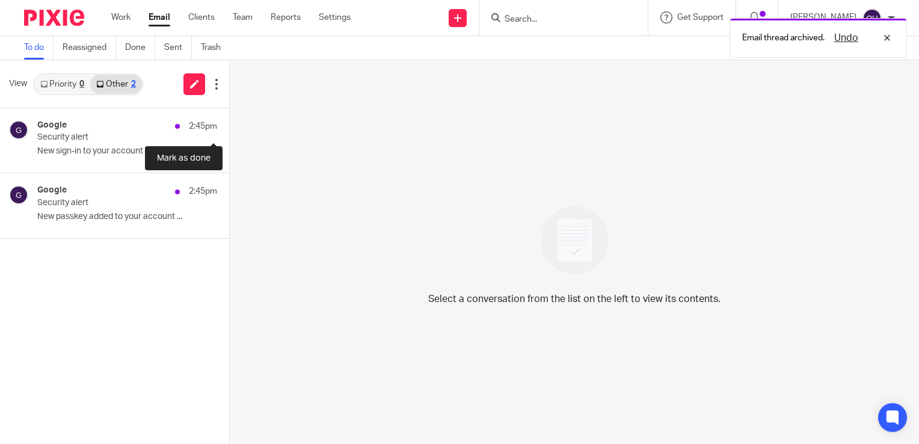
click at [229, 123] on button at bounding box center [234, 124] width 10 height 32
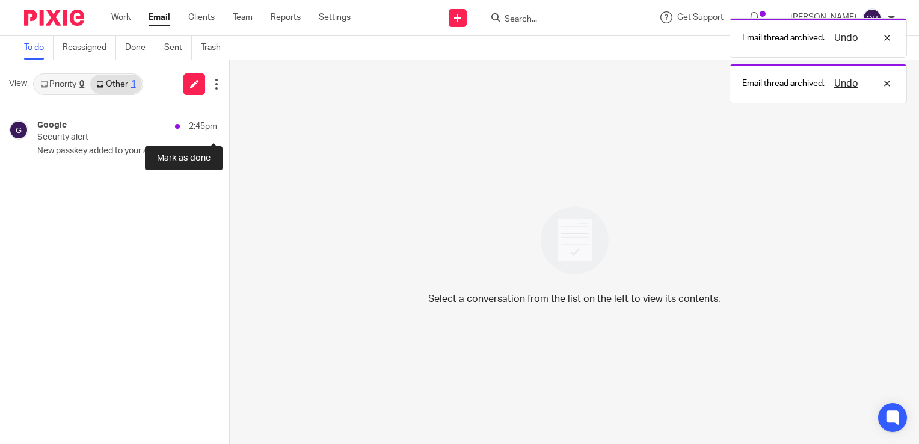
click at [229, 123] on button at bounding box center [234, 124] width 10 height 32
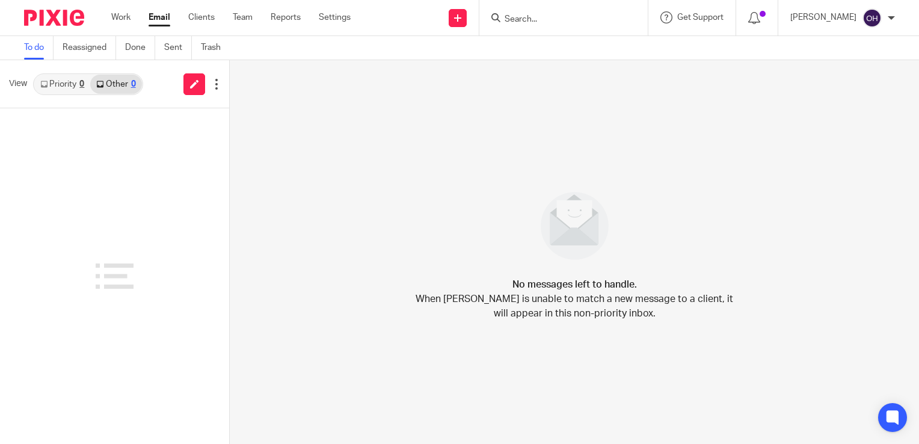
click at [72, 87] on link "Priority 0" at bounding box center [62, 84] width 56 height 19
click at [115, 19] on link "Work" at bounding box center [120, 17] width 19 height 12
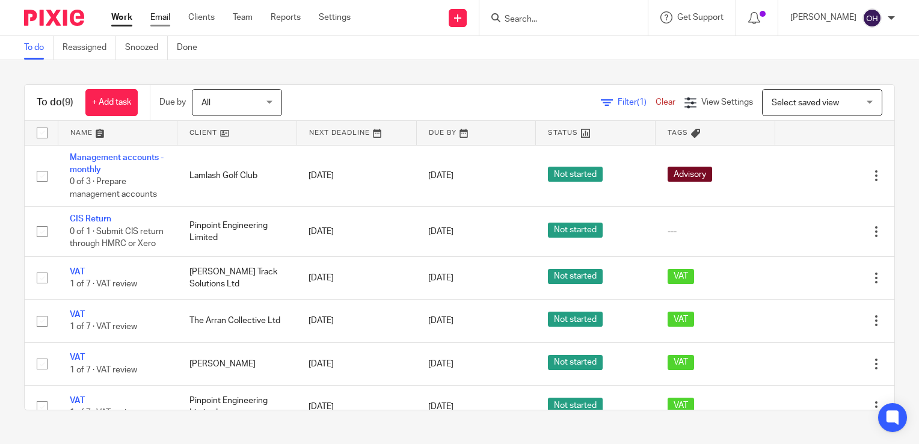
click at [156, 16] on link "Email" at bounding box center [160, 17] width 20 height 12
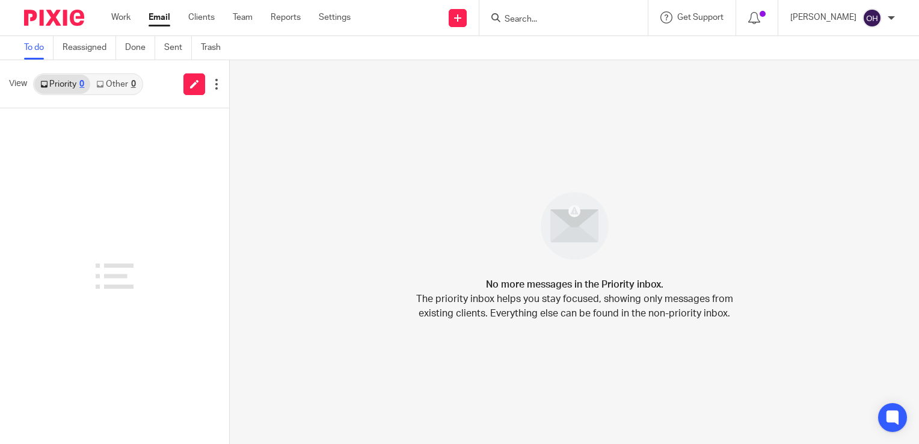
click at [523, 226] on div "No more messages in the Priority inbox. The priority inbox helps you stay focus…" at bounding box center [574, 252] width 689 height 384
click at [529, 18] on input "Search" at bounding box center [557, 19] width 108 height 11
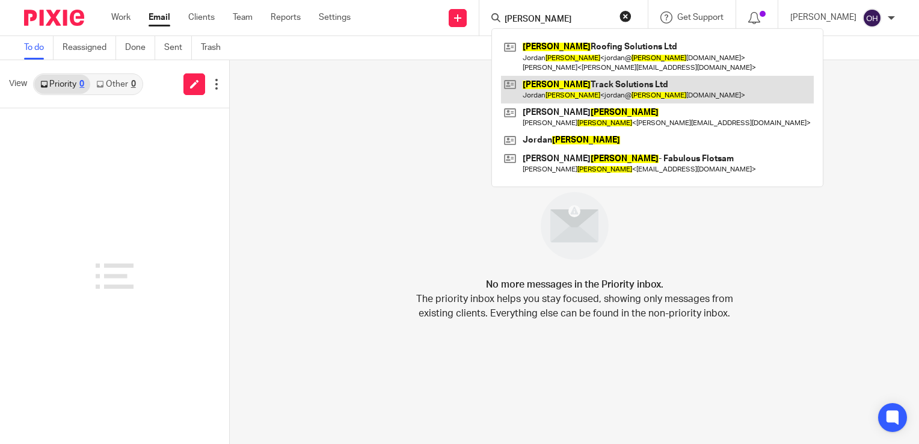
type input "nelson"
click at [588, 92] on link at bounding box center [657, 90] width 313 height 28
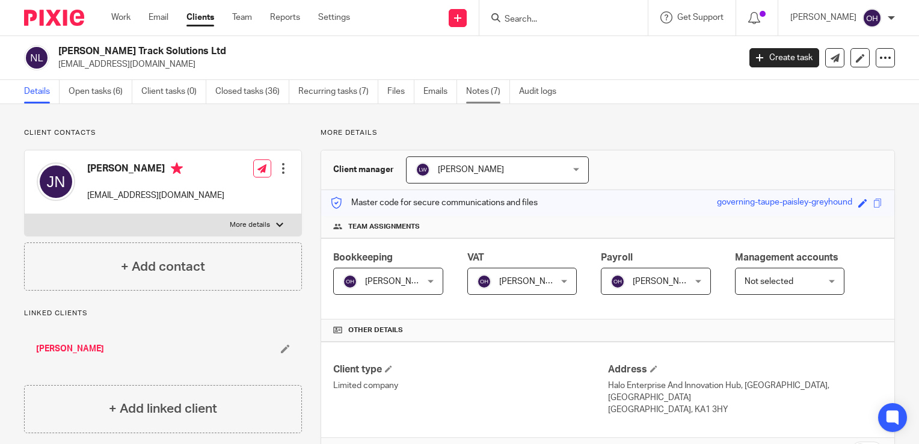
click at [488, 92] on link "Notes (7)" at bounding box center [488, 91] width 44 height 23
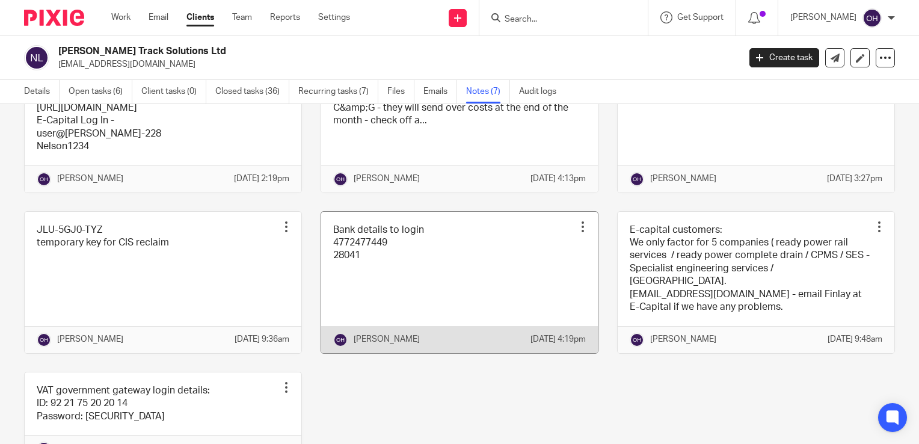
scroll to position [180, 0]
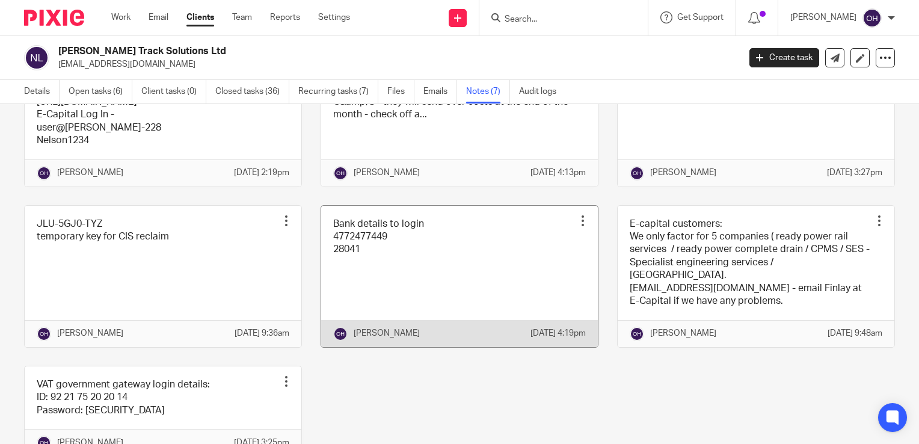
click at [447, 301] on link at bounding box center [459, 276] width 277 height 141
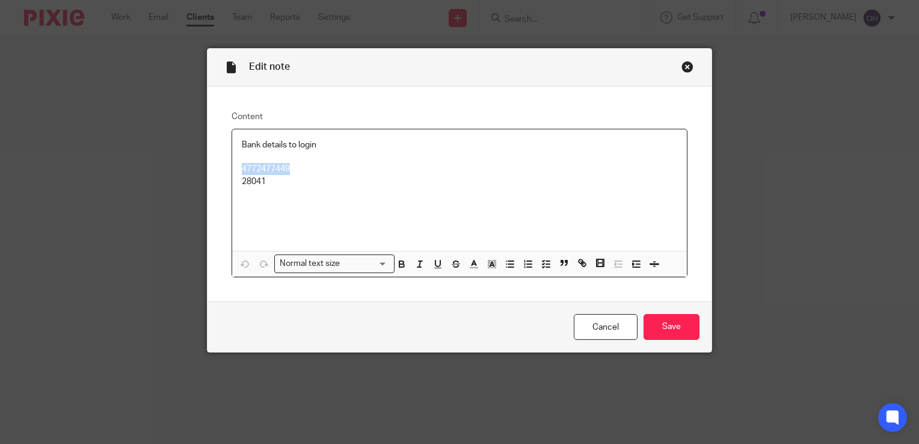
drag, startPoint x: 295, startPoint y: 168, endPoint x: 212, endPoint y: 169, distance: 83.0
click at [212, 169] on div "Content Bank details to login 4772477449 28041 Normal text size Loading... Remo…" at bounding box center [459, 194] width 504 height 215
copy p "4772477449"
click at [304, 184] on p "28041" at bounding box center [459, 182] width 435 height 12
drag, startPoint x: 299, startPoint y: 170, endPoint x: 219, endPoint y: 162, distance: 80.3
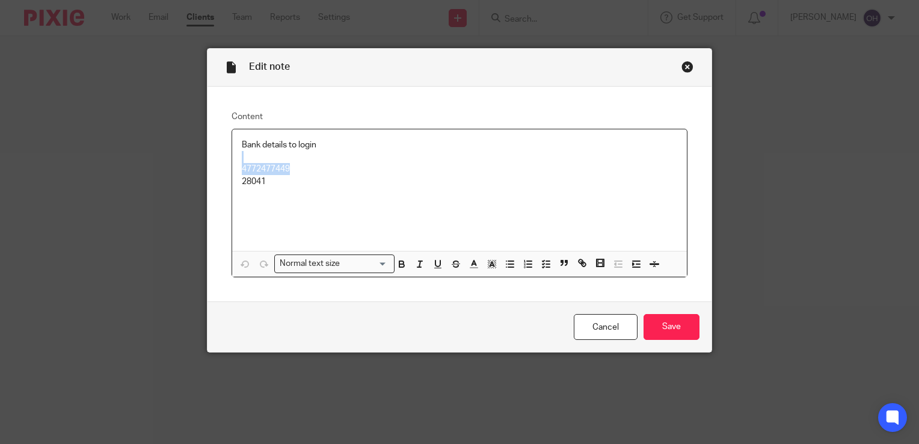
click at [219, 162] on div "Content Bank details to login 4772477449 28041 Normal text size Loading... Remo…" at bounding box center [459, 194] width 504 height 215
copy div "4772477449"
click at [681, 63] on div "Close this dialog window" at bounding box center [687, 67] width 12 height 12
